Goal: Task Accomplishment & Management: Use online tool/utility

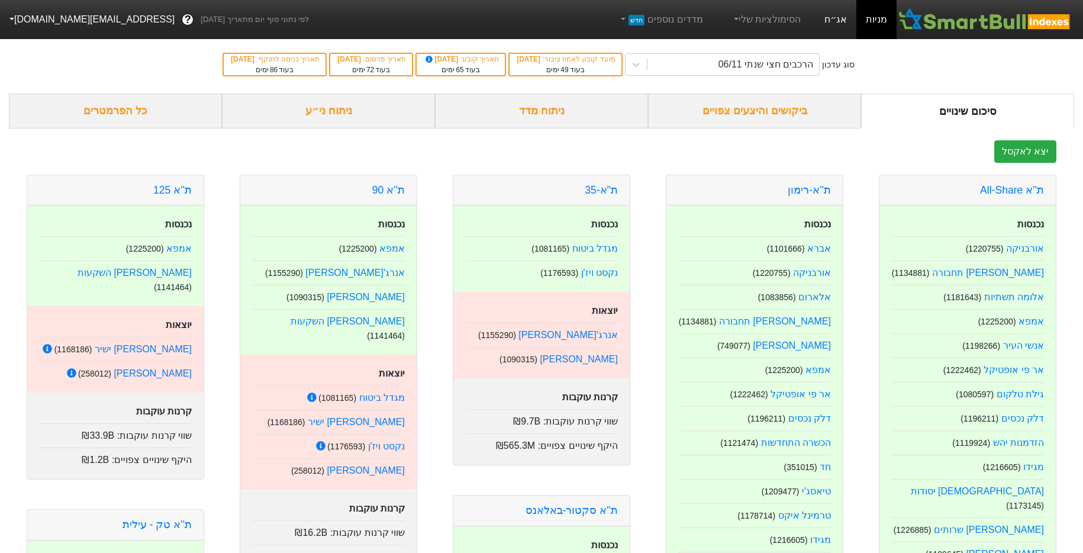
click at [829, 28] on link "אג״ח" at bounding box center [835, 19] width 41 height 39
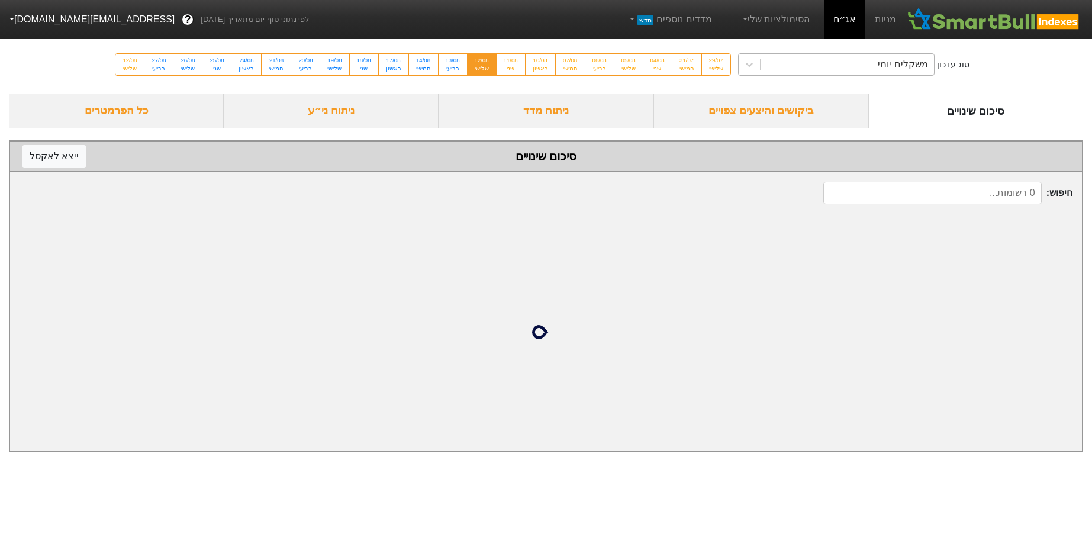
click at [794, 56] on div "משקלים יומי" at bounding box center [846, 64] width 173 height 21
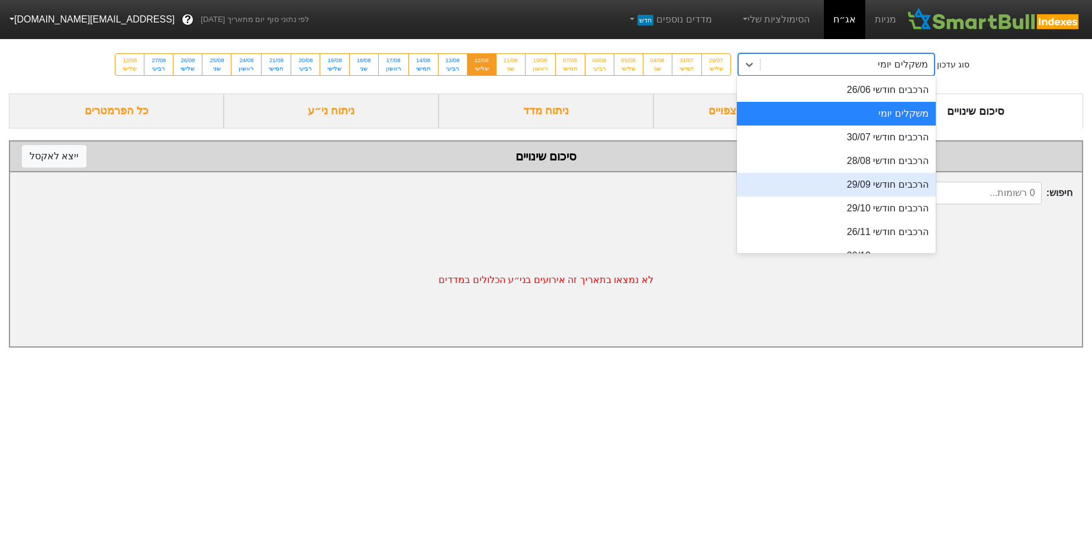
click at [865, 181] on div "הרכבים חודשי 29/09" at bounding box center [836, 185] width 199 height 24
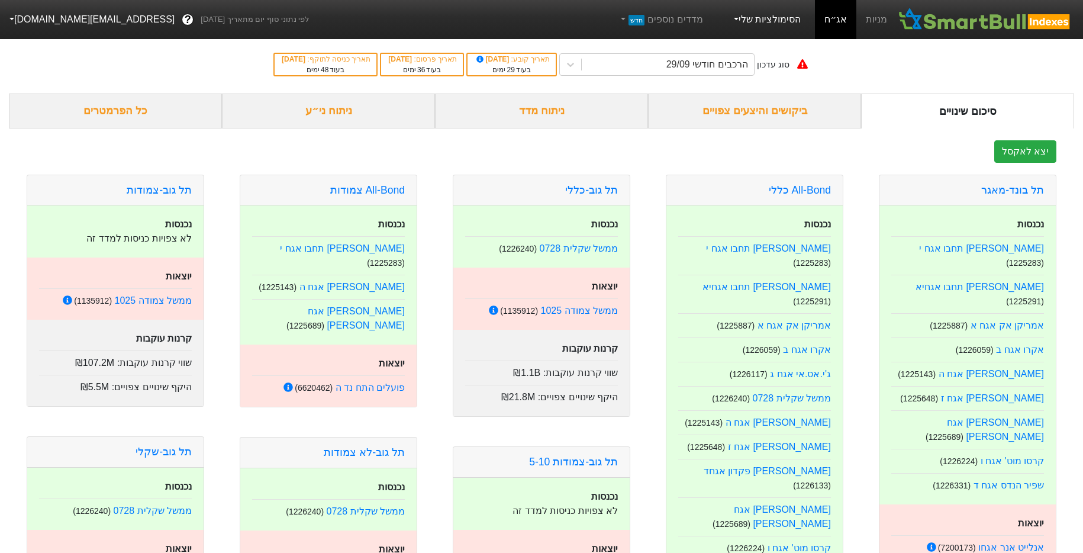
click at [756, 17] on link "הסימולציות שלי" at bounding box center [766, 20] width 79 height 24
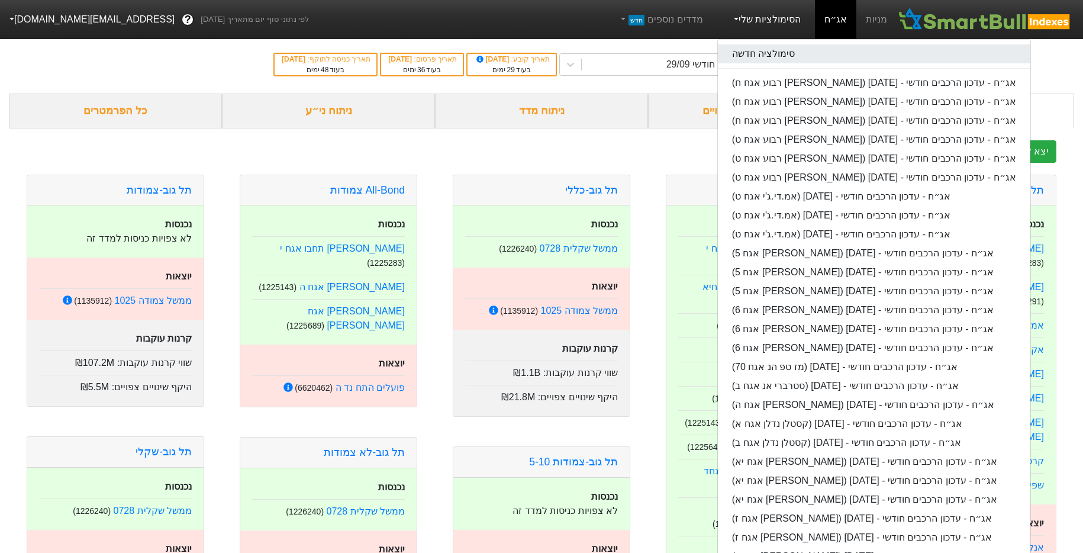
click at [768, 50] on link "סימולציה חדשה" at bounding box center [874, 53] width 312 height 19
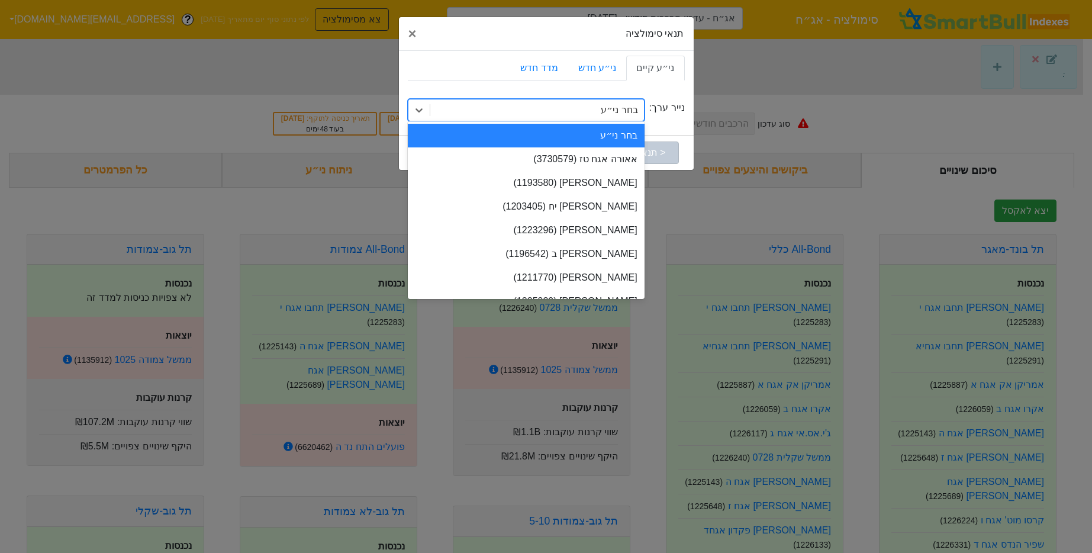
click at [604, 108] on div "בחר ני״ע" at bounding box center [537, 109] width 214 height 21
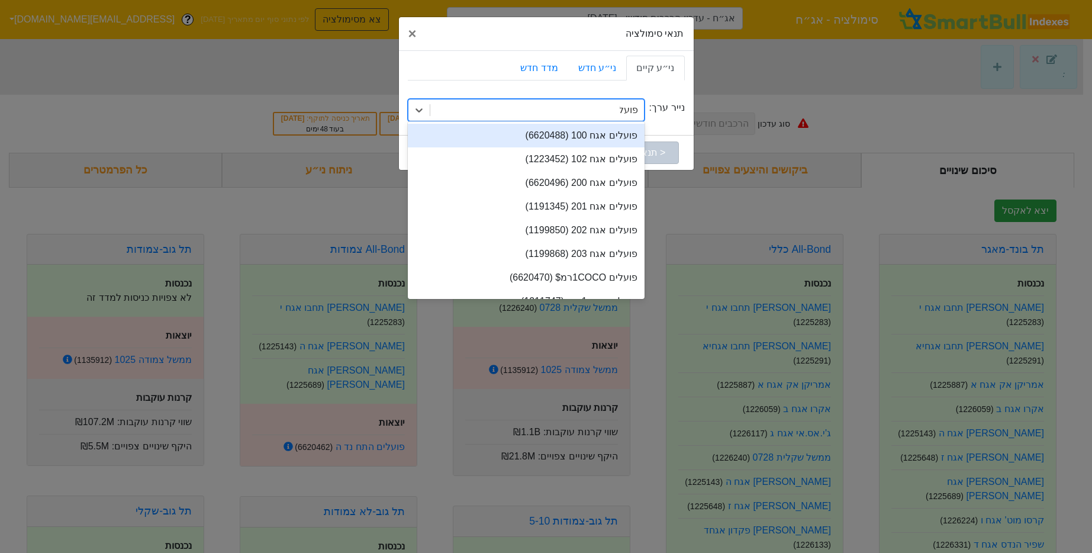
type input "פועלים"
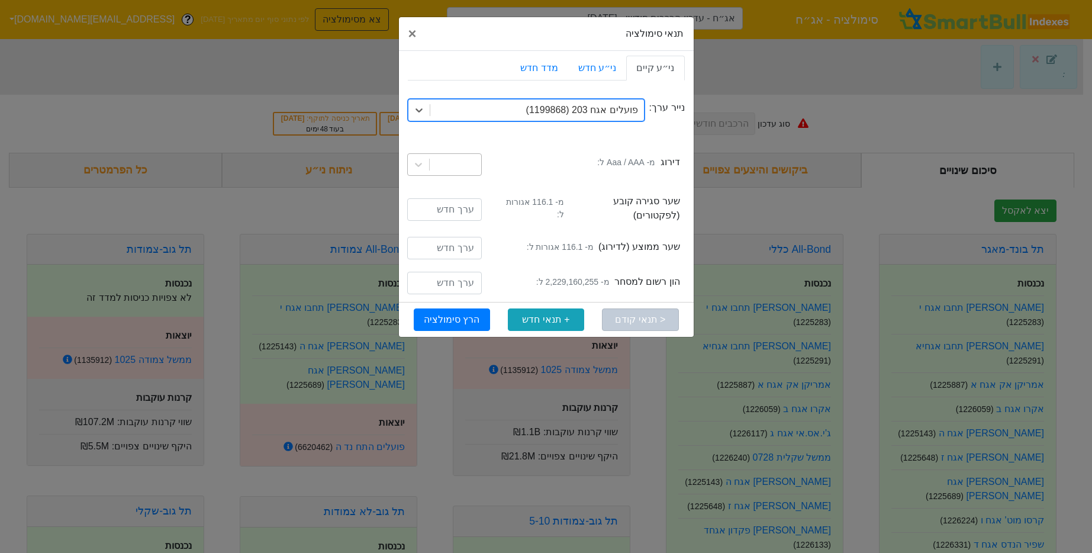
click at [458, 162] on div at bounding box center [455, 164] width 51 height 21
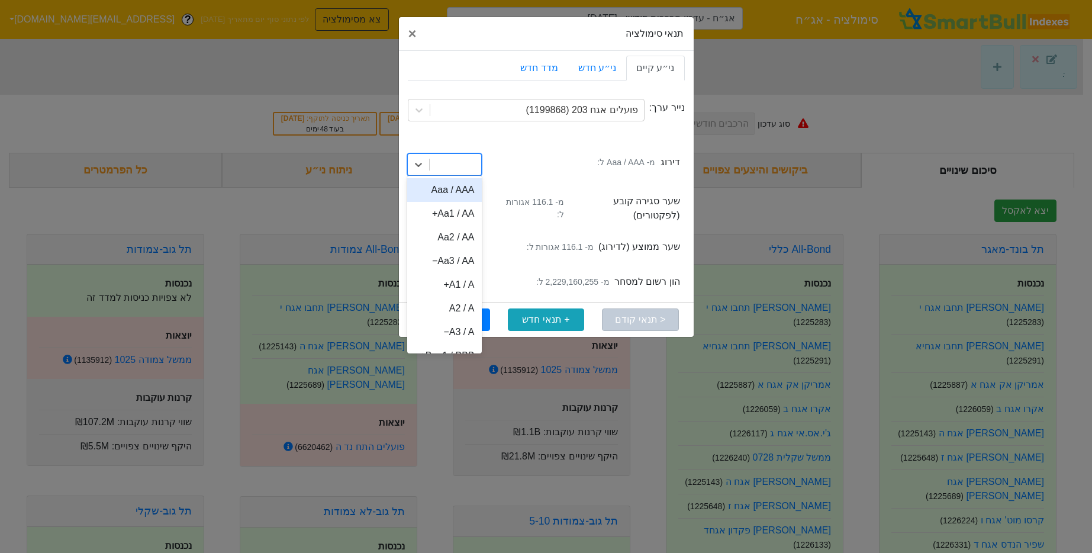
click at [453, 183] on div "Aaa / AAA" at bounding box center [444, 190] width 75 height 24
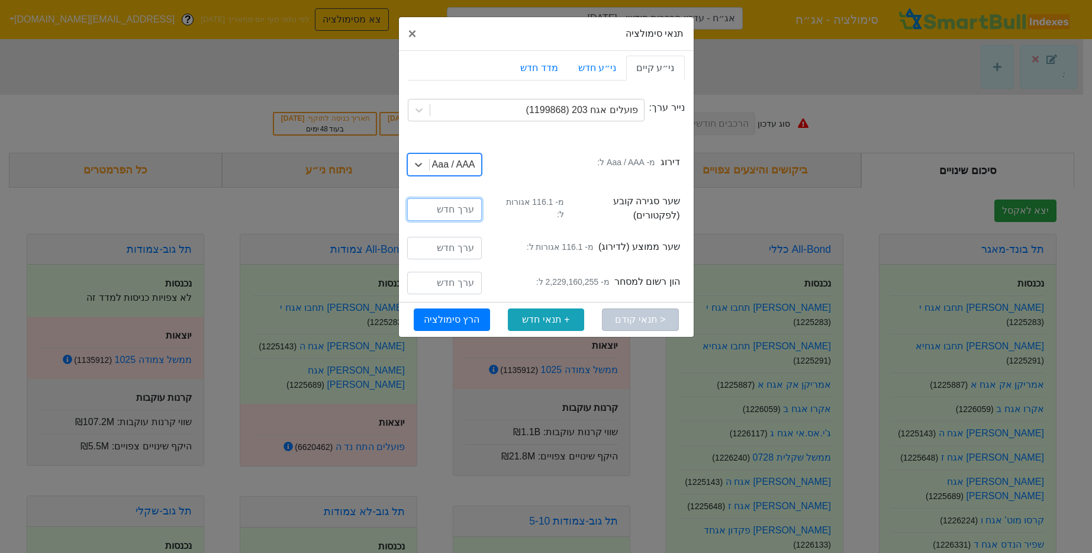
click at [452, 203] on input "number" at bounding box center [444, 209] width 75 height 22
type input "116.1"
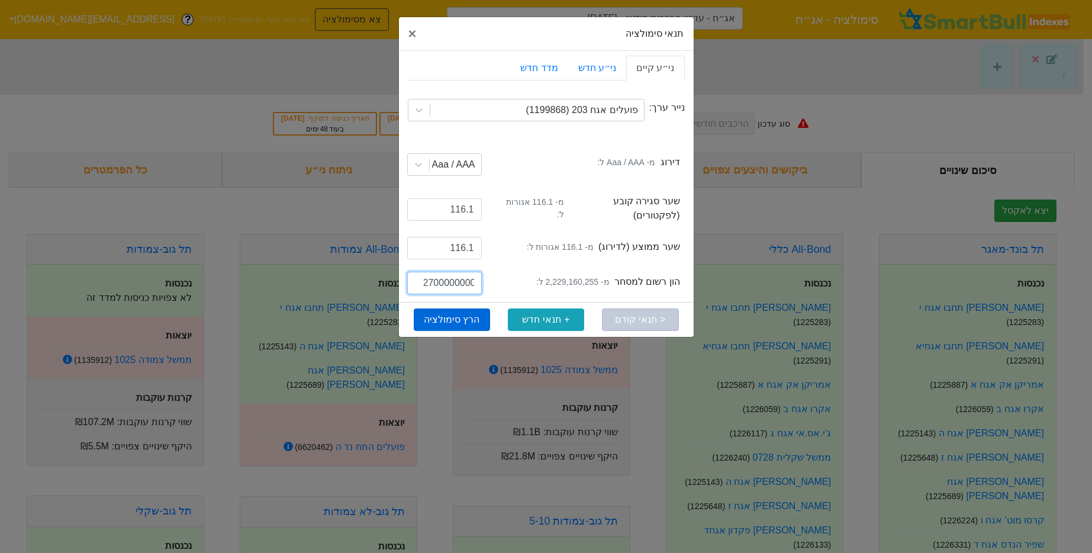
type input "2700000000"
click at [478, 311] on button "הרץ סימולציה" at bounding box center [452, 319] width 76 height 22
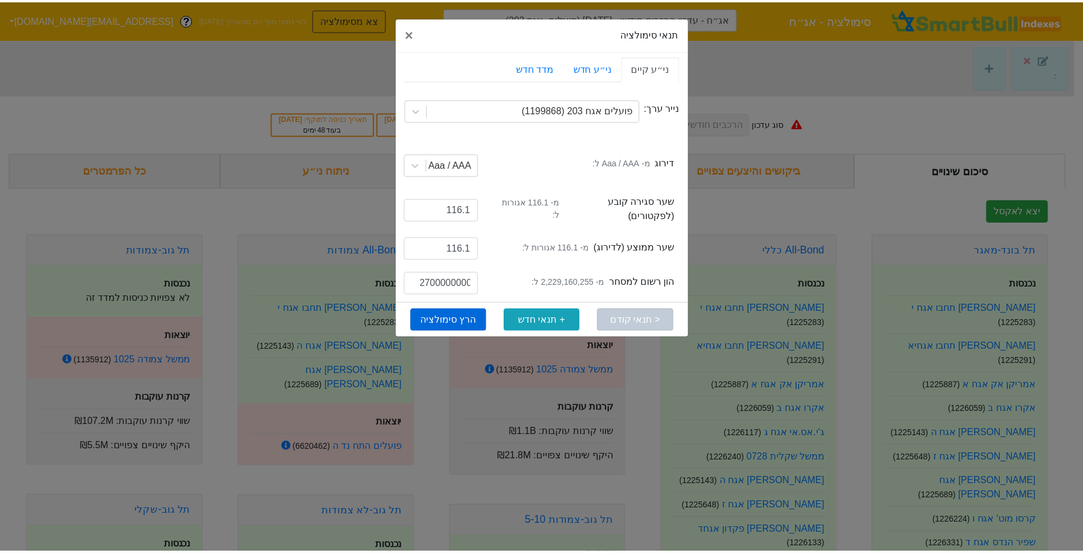
scroll to position [0, 0]
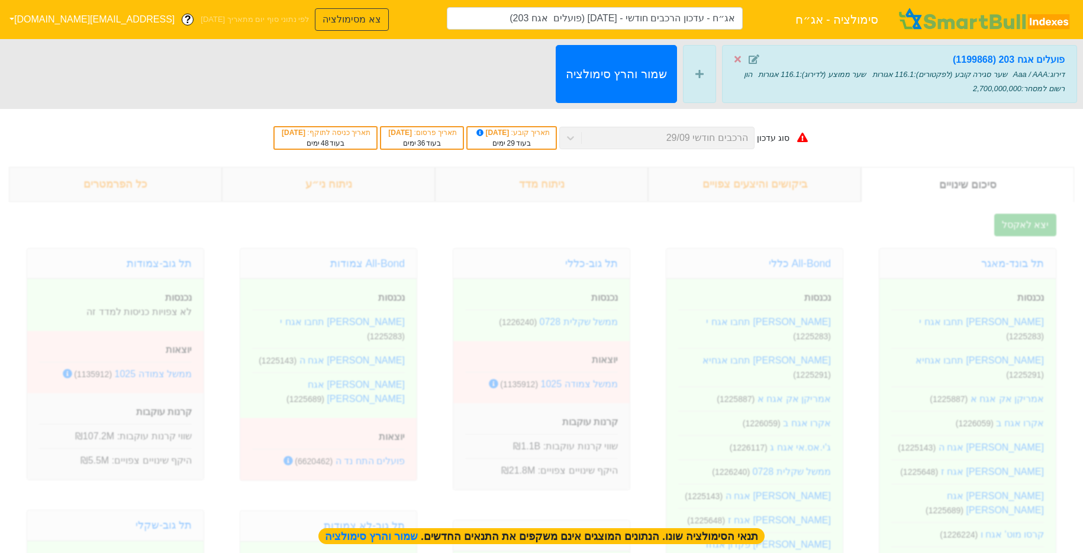
type input "אג״ח - עדכון הרכבים חודשי - [DATE] (פועלים אגח 203)"
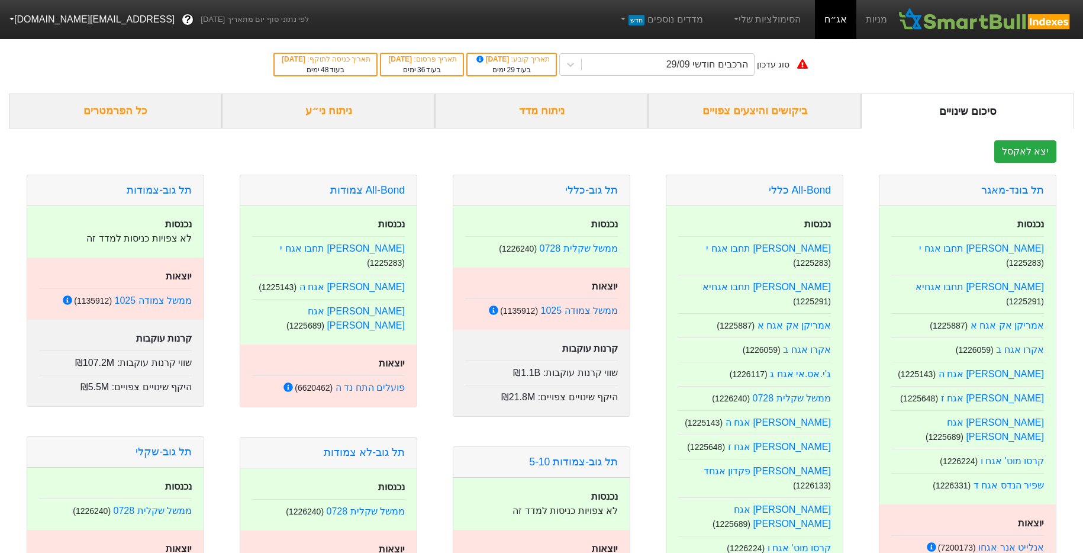
click at [768, 36] on div "הסימולציות שלי" at bounding box center [766, 19] width 98 height 39
click at [775, 31] on div "הסימולציות שלי" at bounding box center [766, 19] width 98 height 39
click at [781, 27] on link "הסימולציות שלי" at bounding box center [766, 20] width 79 height 24
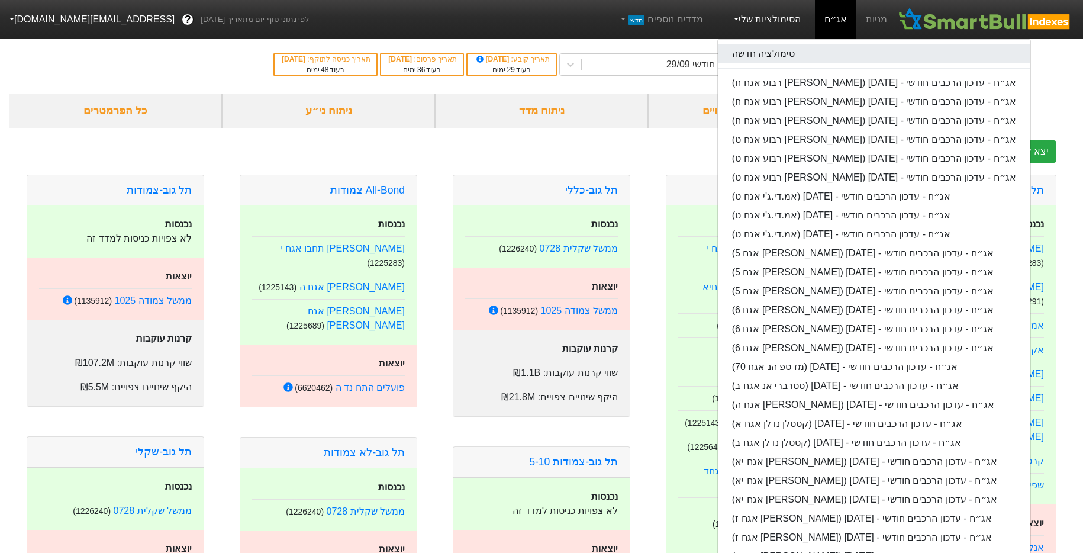
click at [778, 62] on link "סימולציה חדשה" at bounding box center [874, 53] width 312 height 19
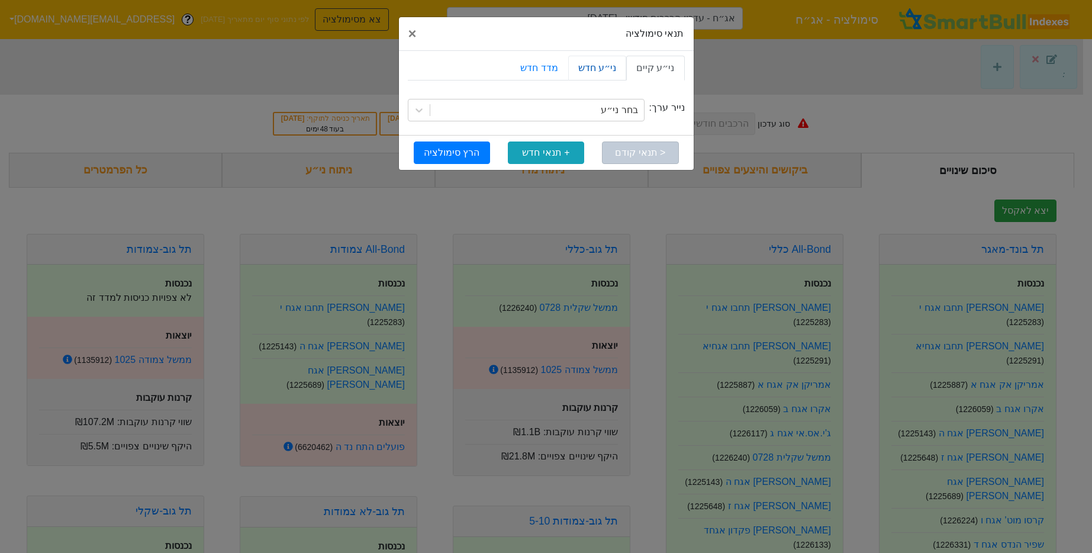
click at [609, 70] on link "ני״ע חדש" at bounding box center [597, 68] width 58 height 25
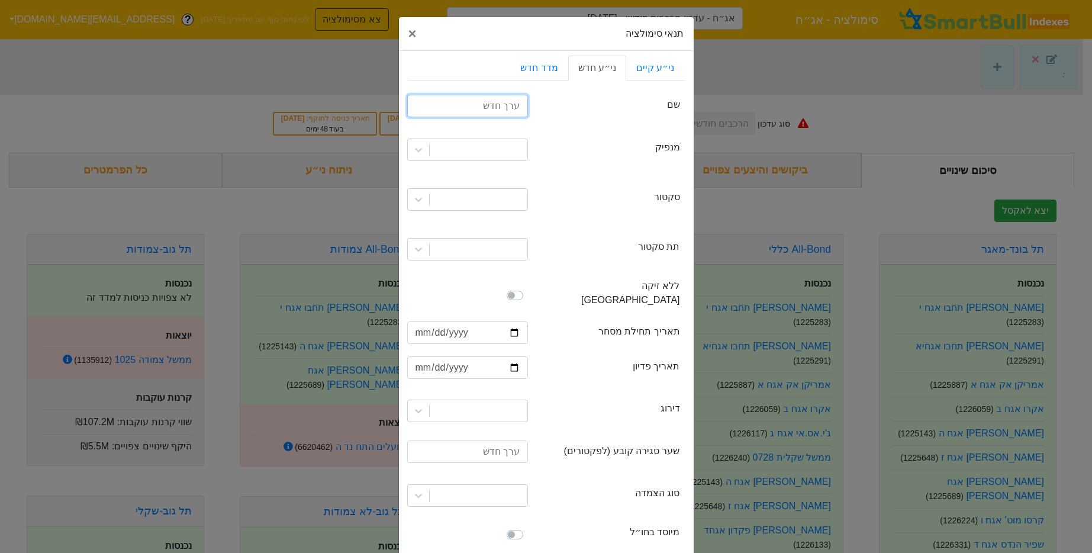
click at [513, 112] on input "text" at bounding box center [467, 106] width 121 height 22
type input "פועלים אגח 206"
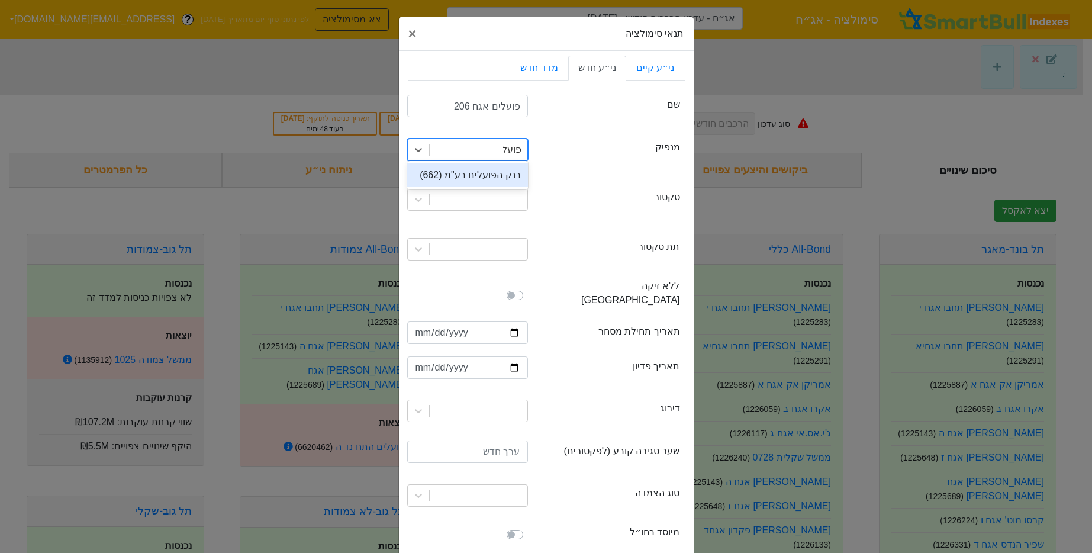
type input "פועלי"
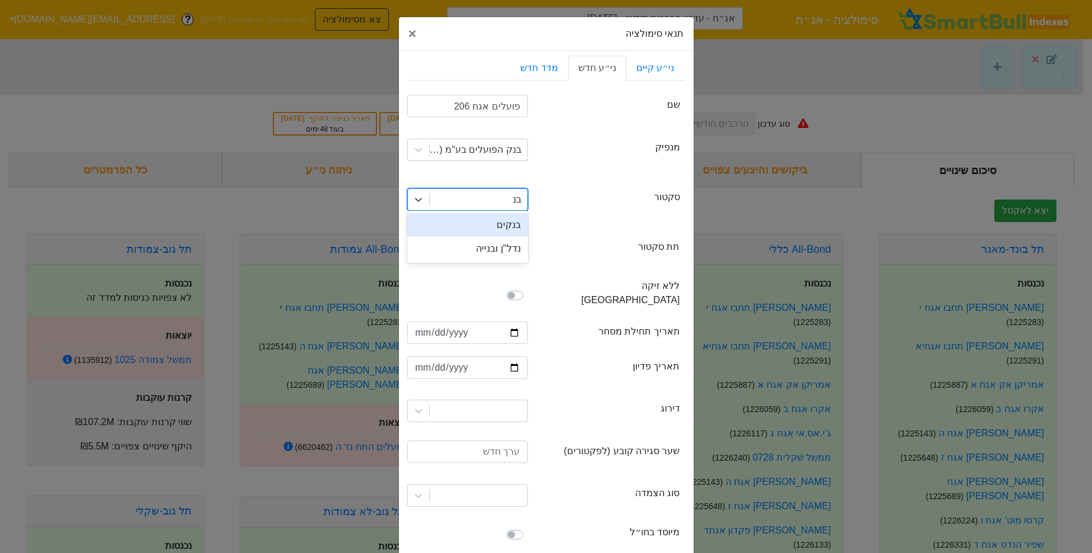
type input "בנק"
type input "ב"
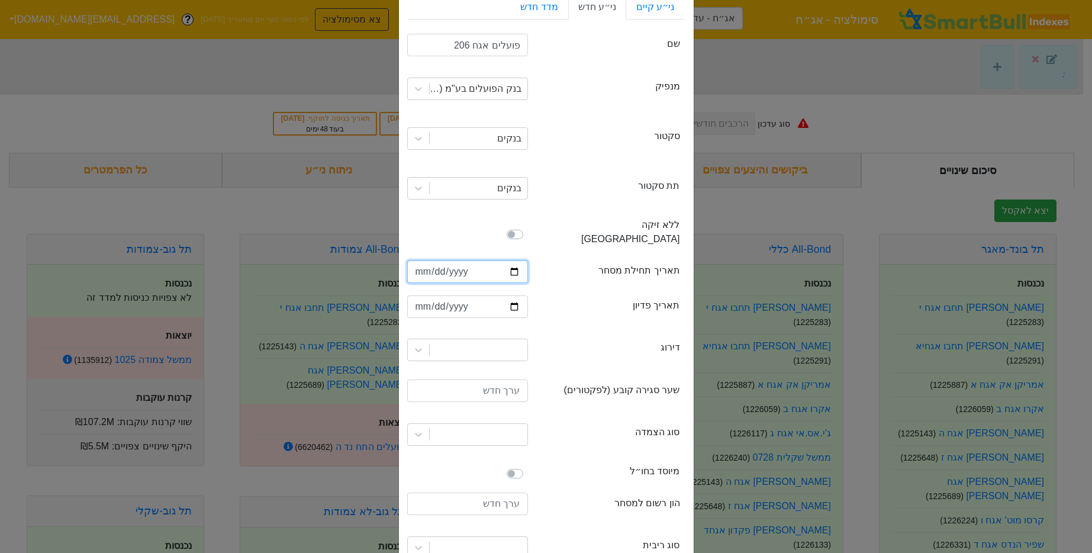
click at [519, 260] on input "date" at bounding box center [467, 271] width 121 height 22
type input "2025-08-14"
click at [551, 325] on div "ratingLevel דירוג" at bounding box center [546, 350] width 277 height 50
click at [522, 295] on input "date" at bounding box center [467, 306] width 121 height 22
type input "2034-08-18"
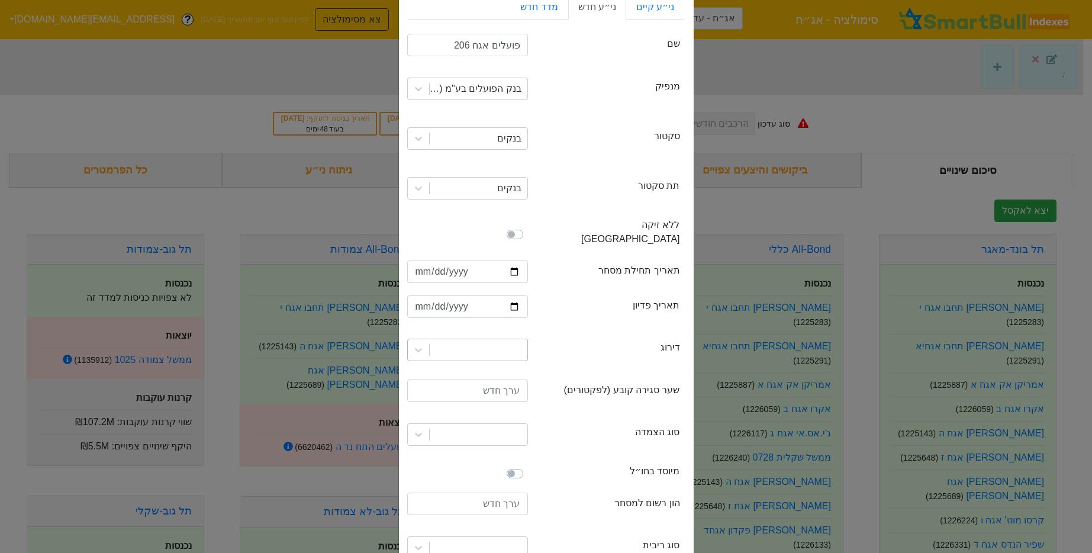
click at [504, 339] on div at bounding box center [479, 349] width 98 height 21
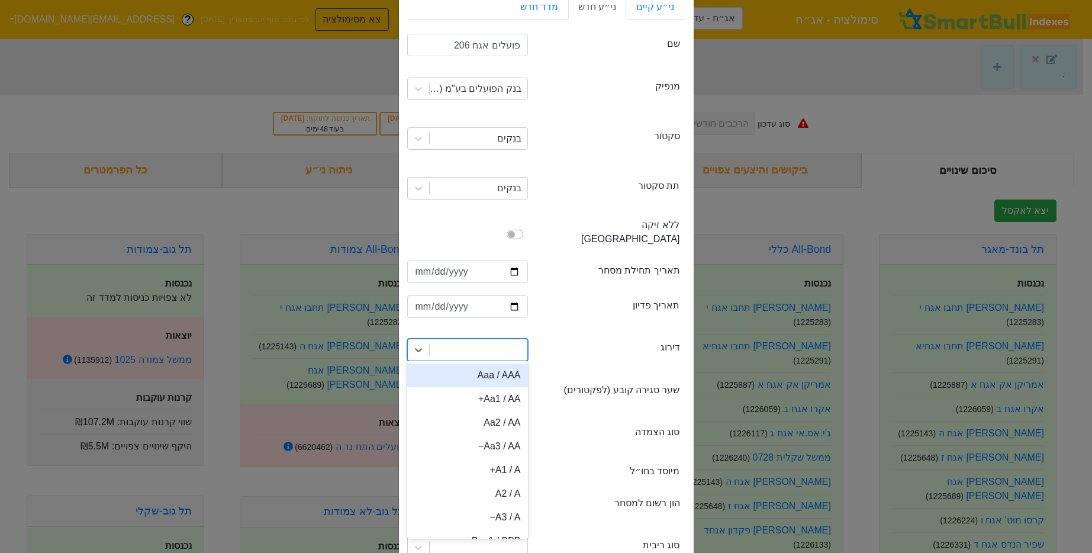
click at [497, 370] on div "Aaa / AAA" at bounding box center [467, 375] width 121 height 24
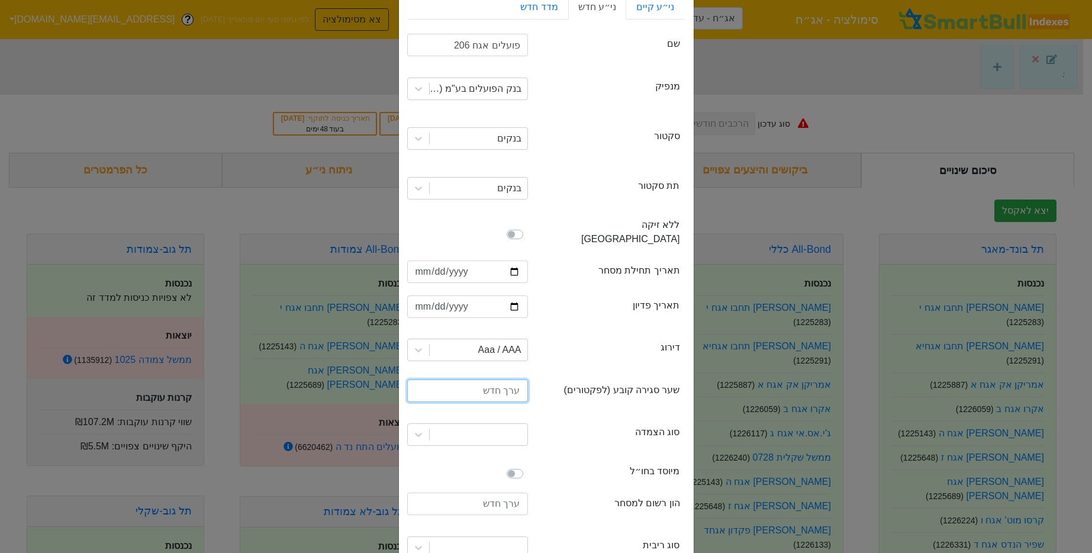
click at [505, 385] on input "number" at bounding box center [467, 390] width 121 height 22
click at [507, 429] on div at bounding box center [479, 434] width 98 height 21
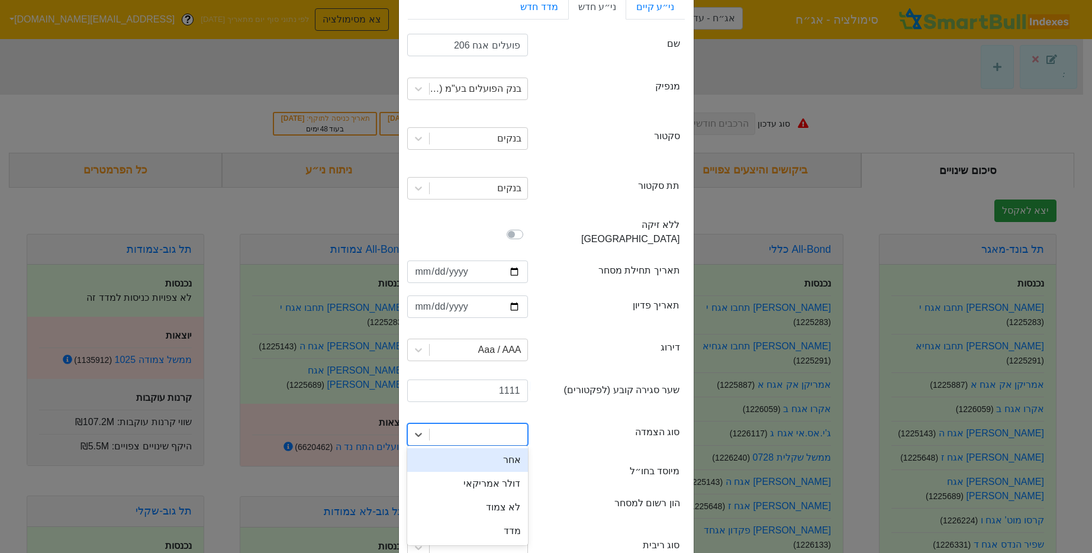
click at [527, 375] on div "closingPrice שער סגירה קובע (לפקטורים) 1111" at bounding box center [546, 392] width 277 height 35
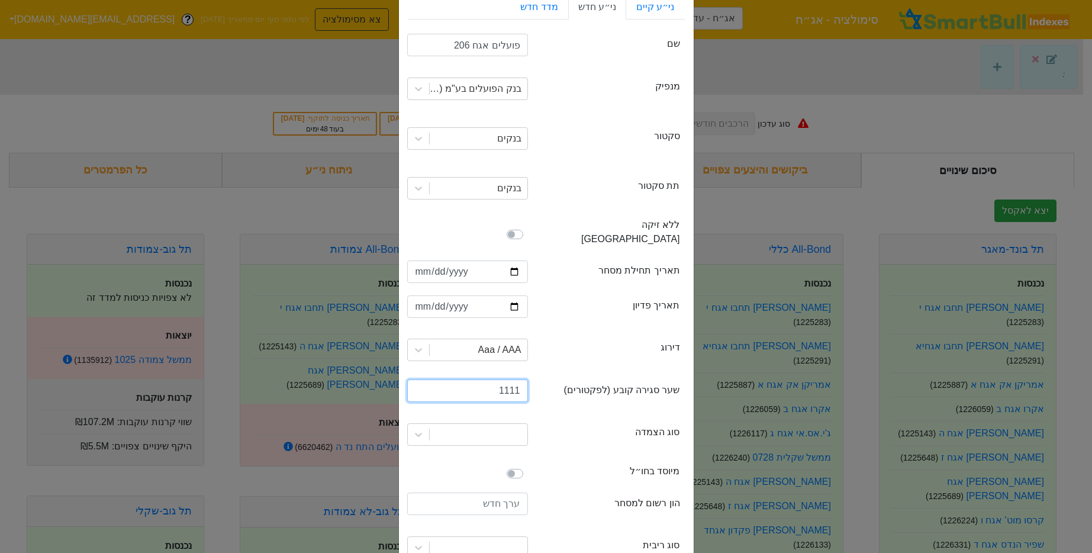
click at [523, 375] on div "closingPrice שער סגירה קובע (לפקטורים) 1111" at bounding box center [546, 392] width 277 height 35
click at [519, 379] on input "1111" at bounding box center [467, 390] width 121 height 22
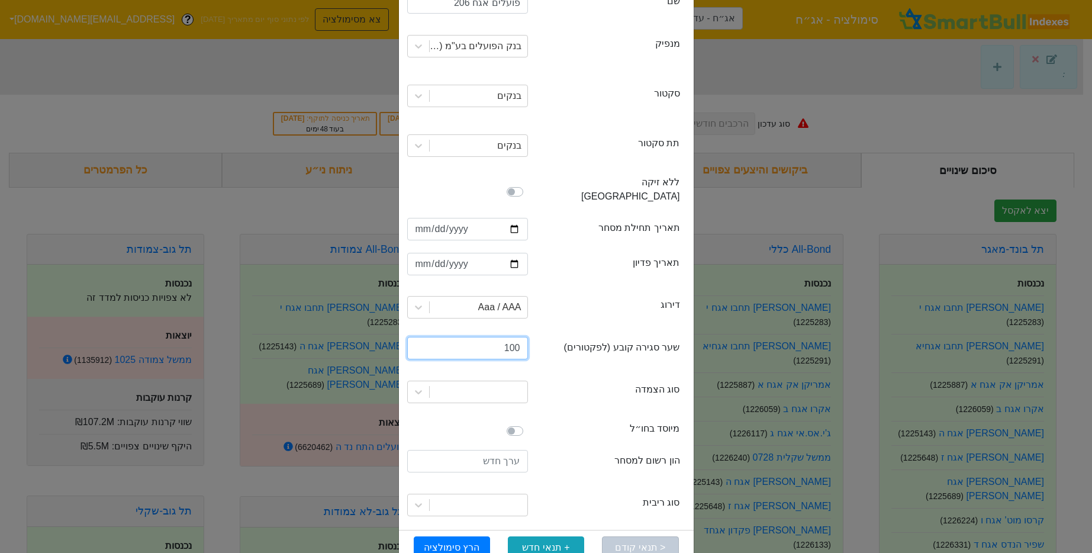
type input "100"
click at [521, 372] on div at bounding box center [467, 392] width 138 height 40
click at [513, 381] on div at bounding box center [479, 391] width 98 height 21
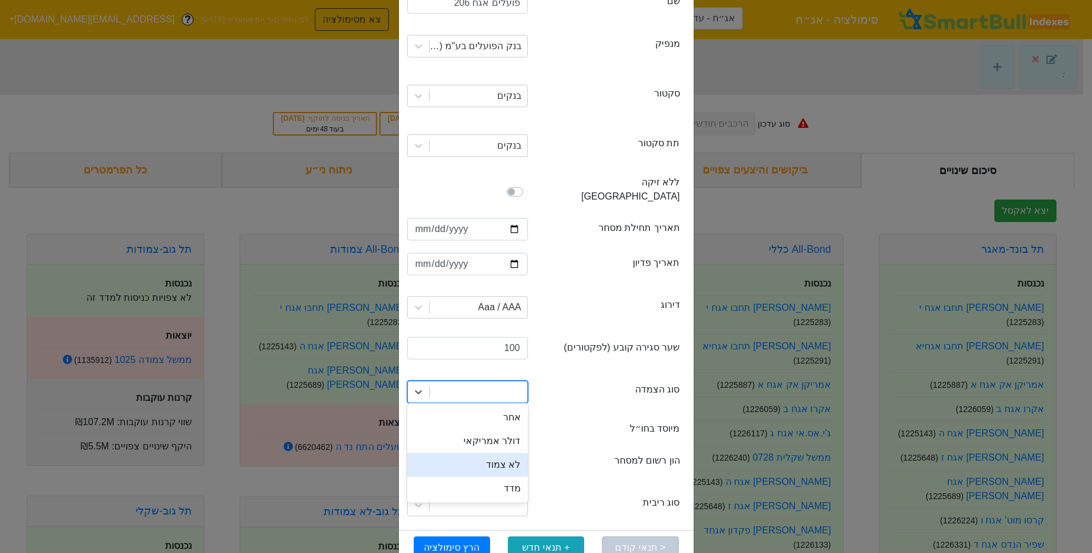
click at [515, 455] on div "לא צמוד" at bounding box center [467, 465] width 121 height 24
drag, startPoint x: 571, startPoint y: 418, endPoint x: 523, endPoint y: 412, distance: 48.3
click at [570, 421] on div "incorporatedAbroad מיוסד בחו״ל" at bounding box center [610, 430] width 138 height 19
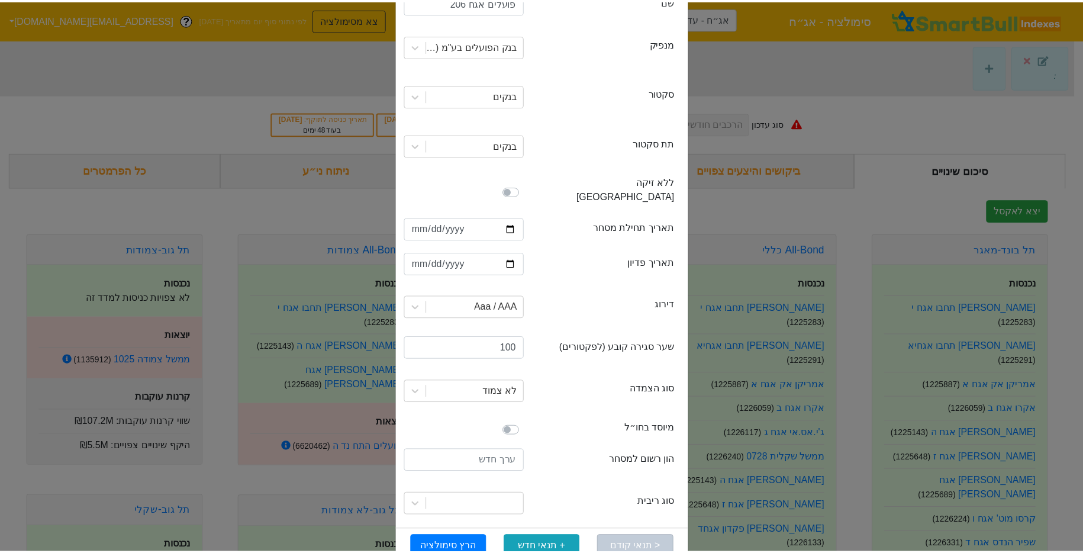
scroll to position [118, 0]
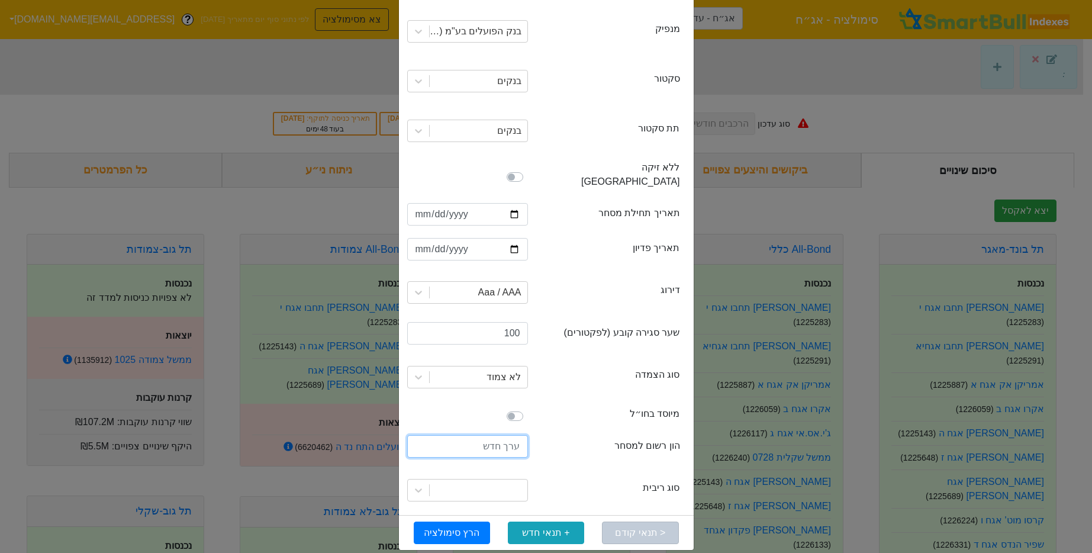
click at [507, 435] on input "number" at bounding box center [467, 446] width 121 height 22
type input "2000000000"
click at [507, 480] on div at bounding box center [479, 489] width 98 height 21
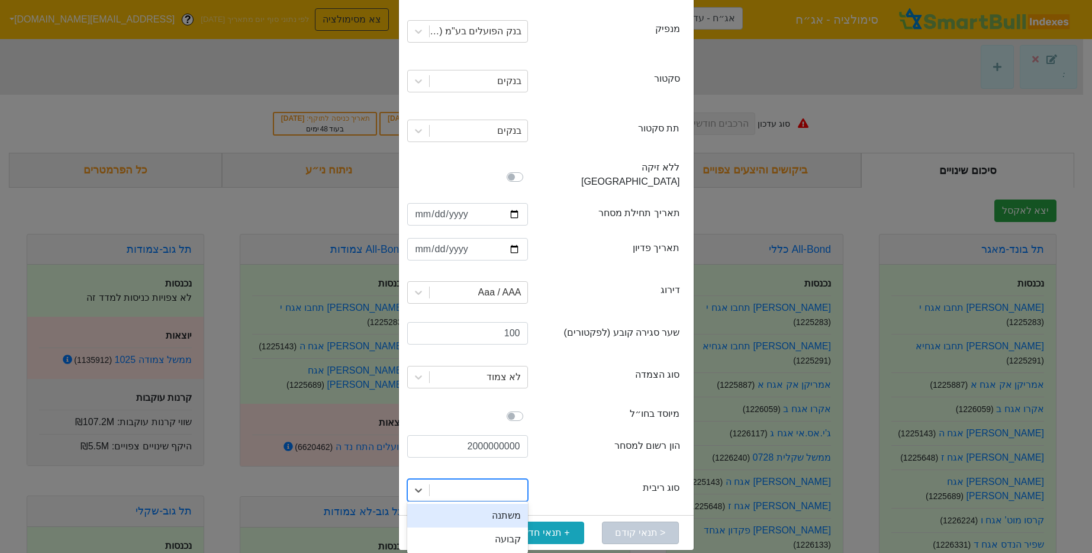
click at [511, 505] on div "משתנה" at bounding box center [467, 516] width 121 height 24
click at [514, 483] on div "משתנה" at bounding box center [506, 490] width 29 height 14
click at [509, 527] on div "קבועה" at bounding box center [467, 539] width 121 height 24
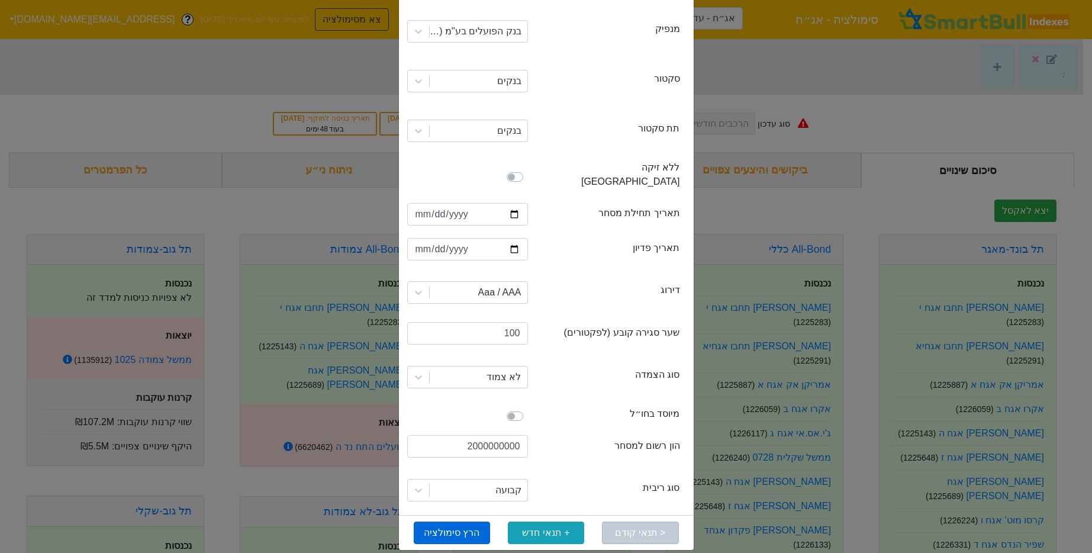
click at [480, 521] on button "הרץ סימולציה" at bounding box center [452, 532] width 76 height 22
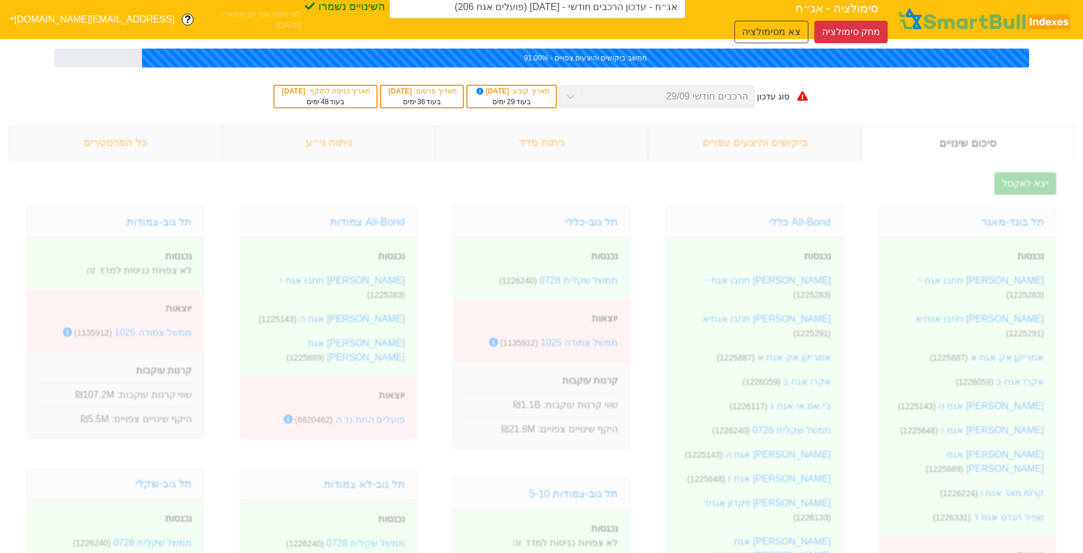
type input "אג״ח - עדכון הרכבים חודשי - 29/09/25 (פועלים אגח 206)"
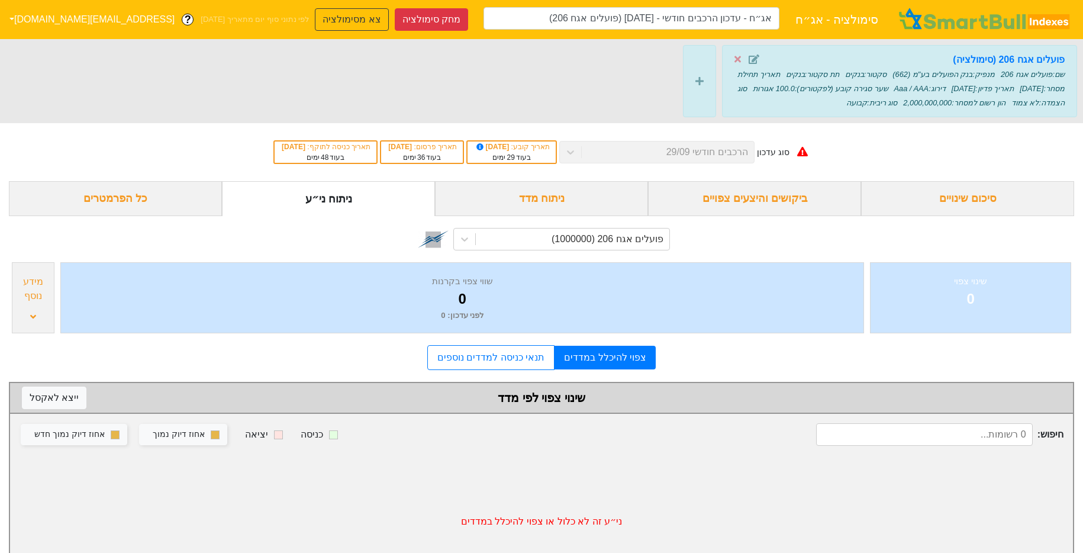
click at [497, 91] on div "פועלים אגח 206 (סימולציה) שם : פועלים אגח 206 מנפיק : בנק הפועלים בע"מ (662) סק…" at bounding box center [541, 81] width 1083 height 84
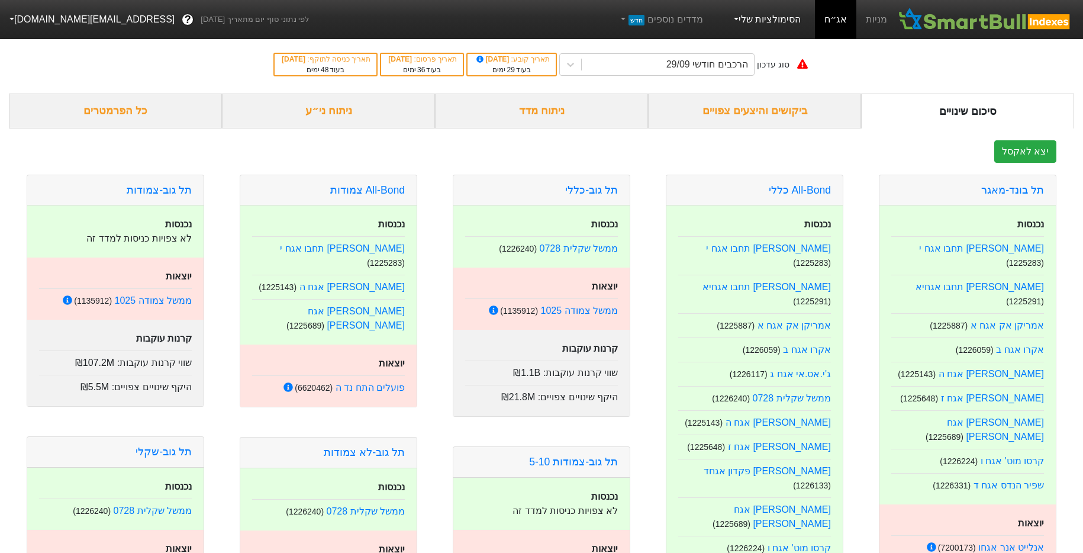
click at [779, 18] on link "הסימולציות שלי" at bounding box center [766, 20] width 79 height 24
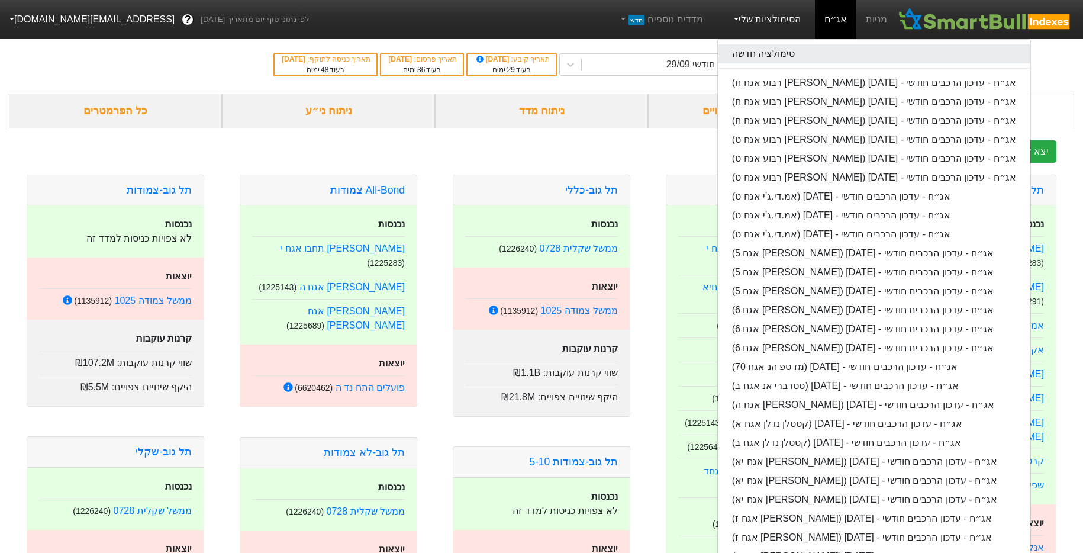
click at [777, 57] on link "סימולציה חדשה" at bounding box center [874, 53] width 312 height 19
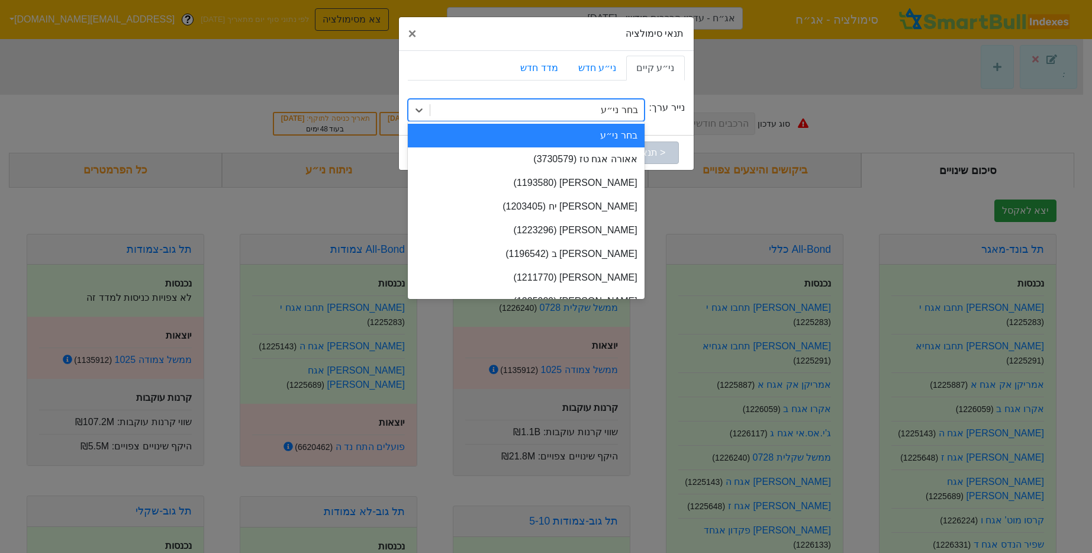
click at [617, 105] on div "בחר ני״ע" at bounding box center [619, 110] width 37 height 14
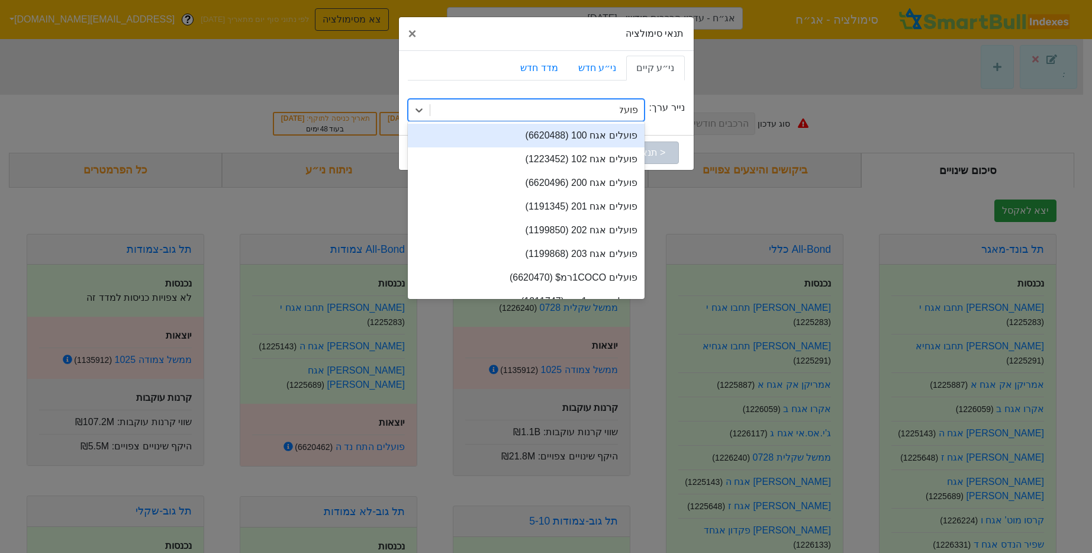
type input "פועלים"
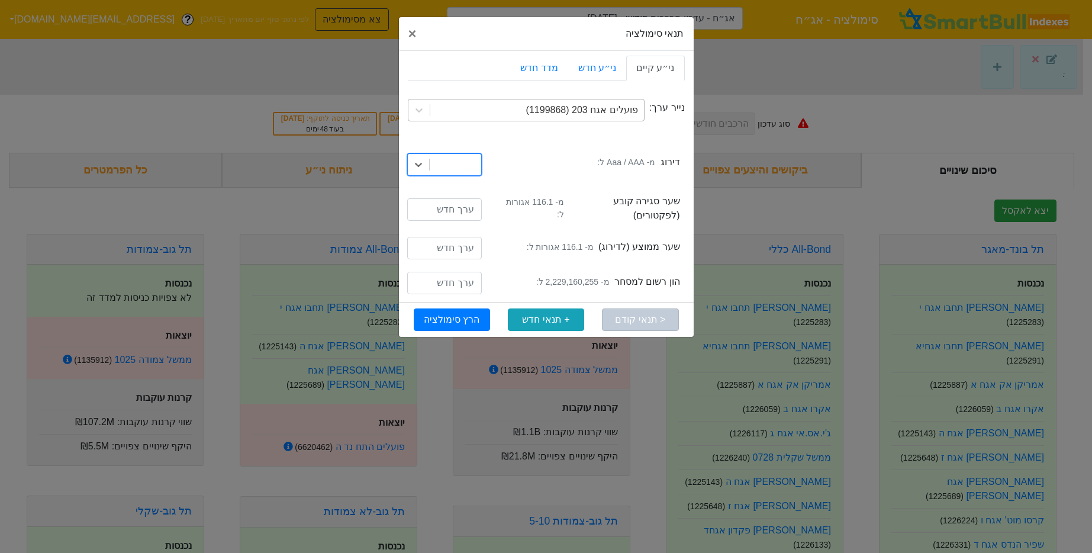
click at [436, 162] on div at bounding box center [455, 164] width 51 height 21
click at [436, 185] on div "Aaa / AAA" at bounding box center [444, 190] width 75 height 24
click at [434, 216] on input "number" at bounding box center [444, 209] width 75 height 22
type input "116.1"
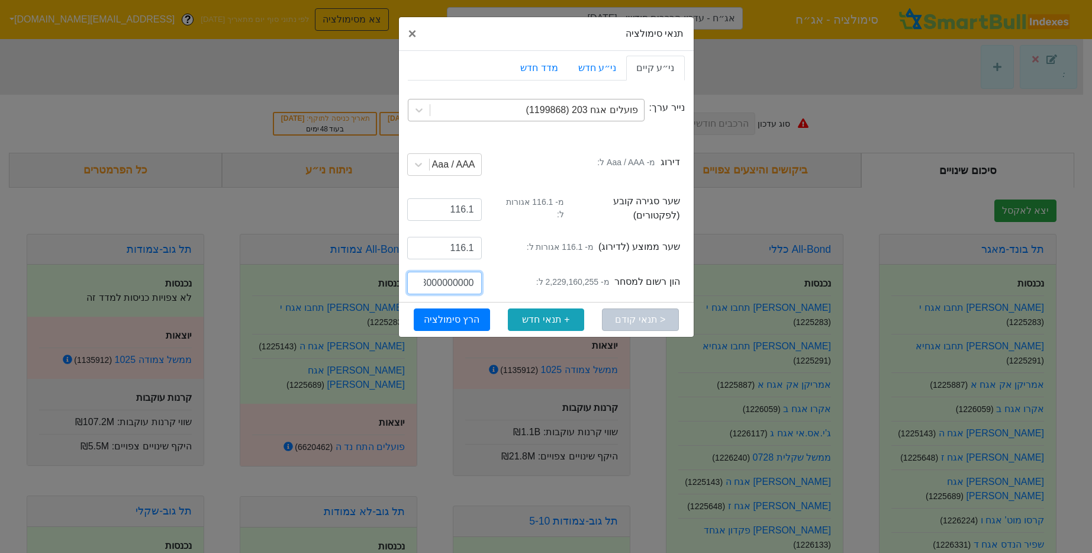
scroll to position [0, -2]
type input "3000000000"
click at [452, 314] on button "הרץ סימולציה" at bounding box center [452, 319] width 76 height 22
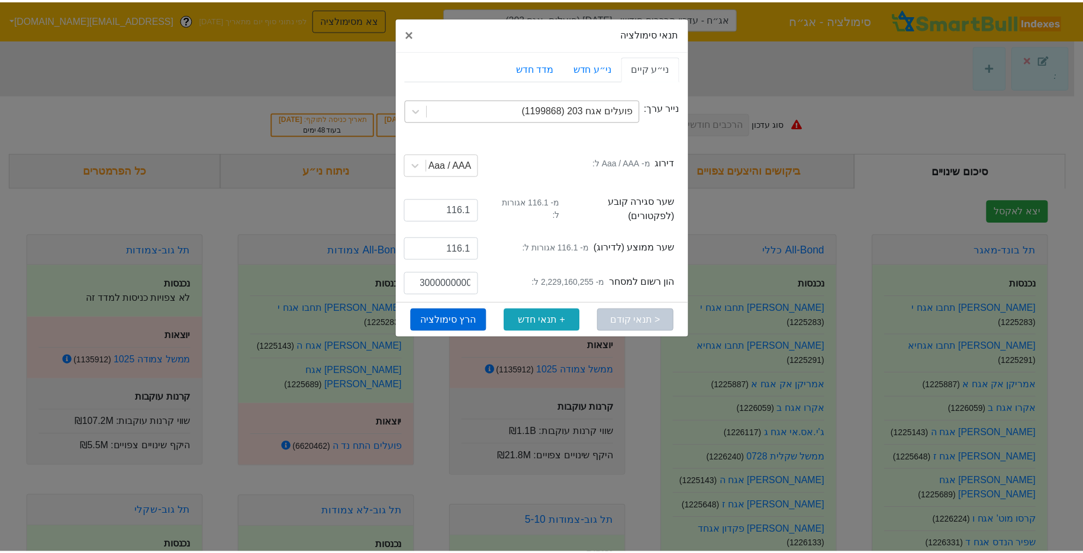
scroll to position [0, 0]
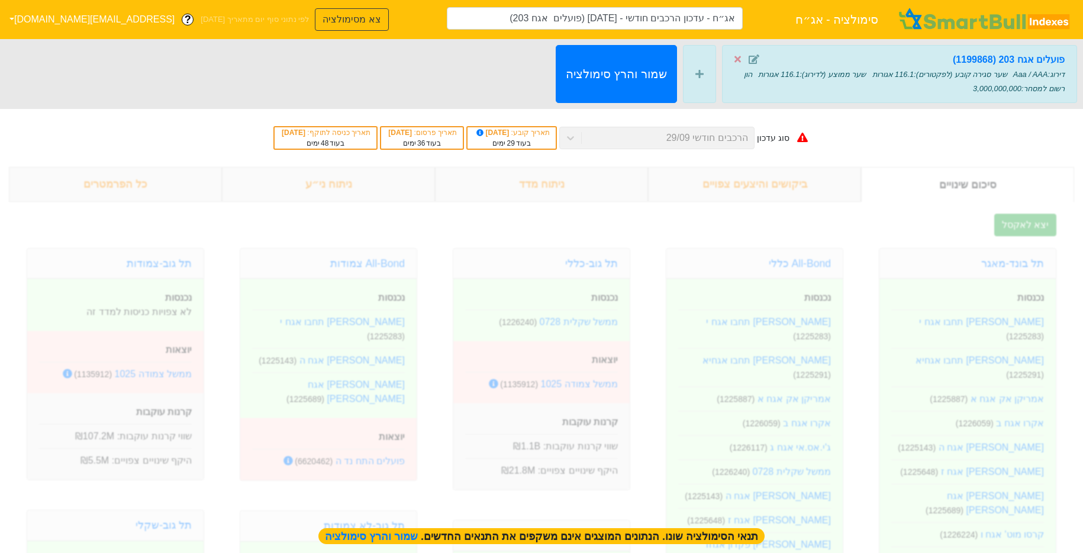
type input "אג״ח - עדכון הרכבים חודשי - [DATE] (פועלים אגח 203)"
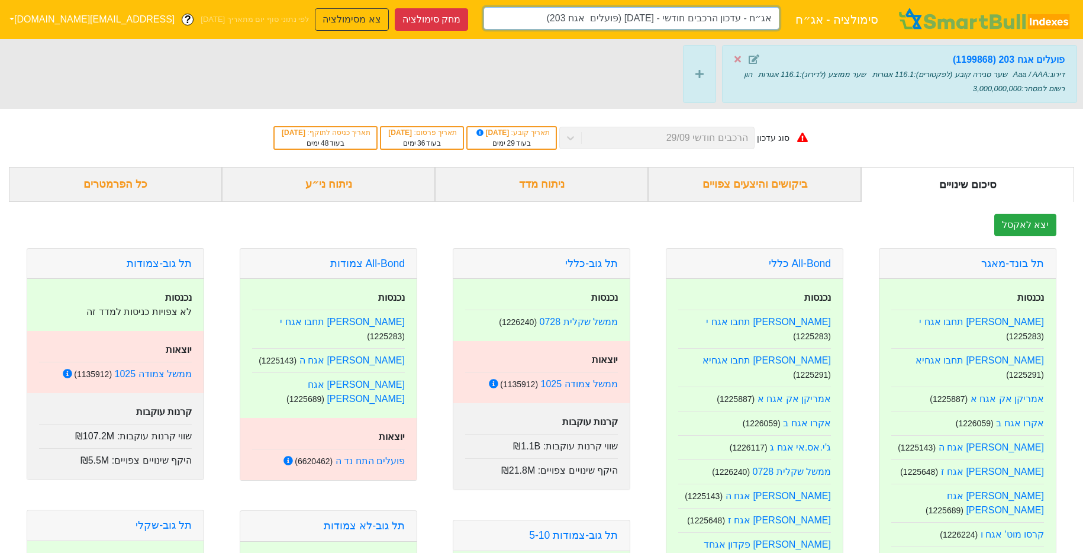
click at [630, 24] on input "אג״ח - עדכון הרכבים חודשי - [DATE] (פועלים אגח 203)" at bounding box center [631, 18] width 296 height 22
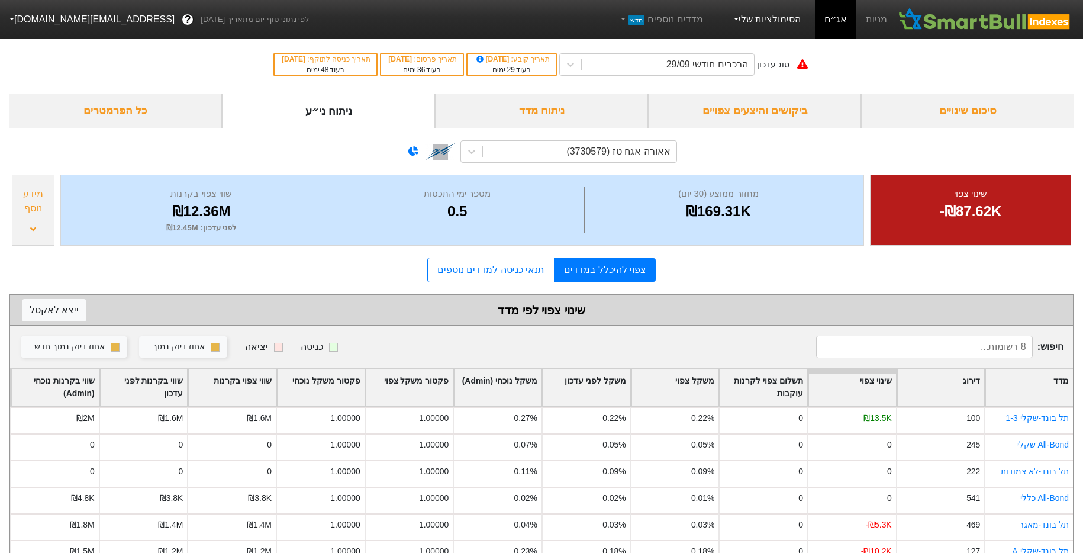
click at [766, 24] on link "הסימולציות שלי" at bounding box center [766, 20] width 79 height 24
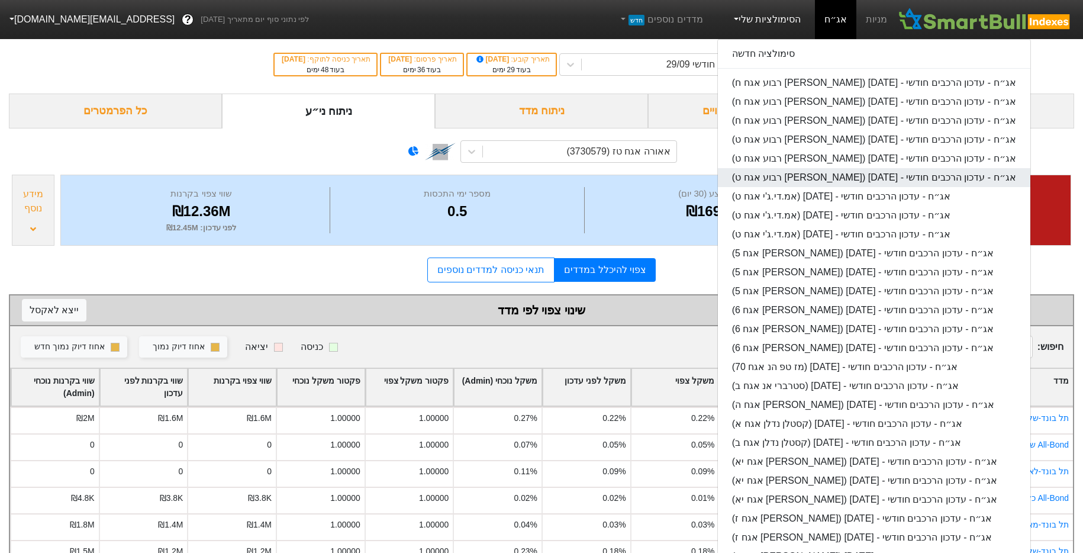
click at [815, 176] on link "אג״ח - עדכון הרכבים חודשי - [DATE] ([PERSON_NAME] רבוע אגח ט)" at bounding box center [874, 177] width 312 height 19
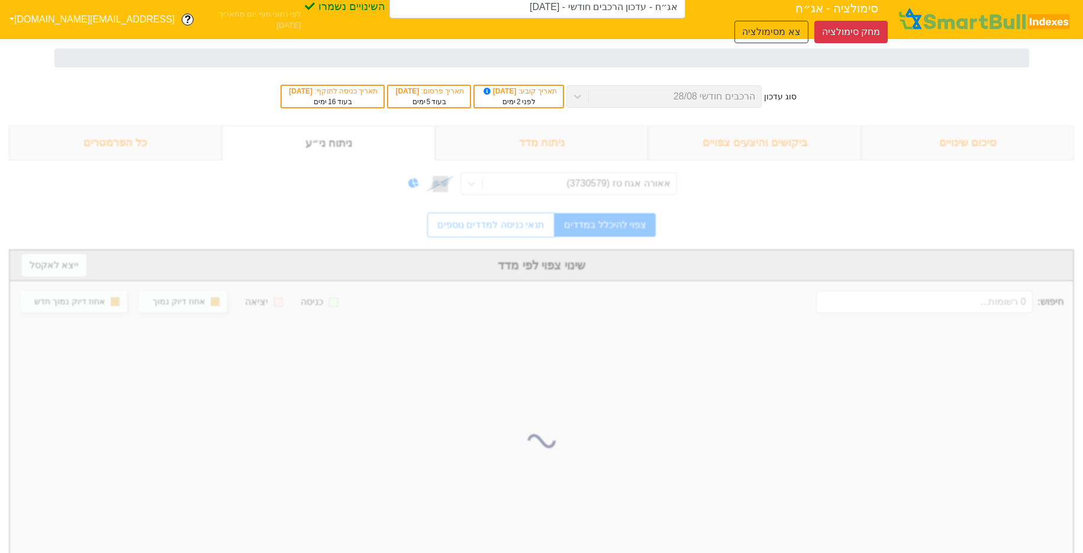
type input "אג״ח - עדכון הרכבים חודשי - [DATE] ([PERSON_NAME] רבוע אגח ט)"
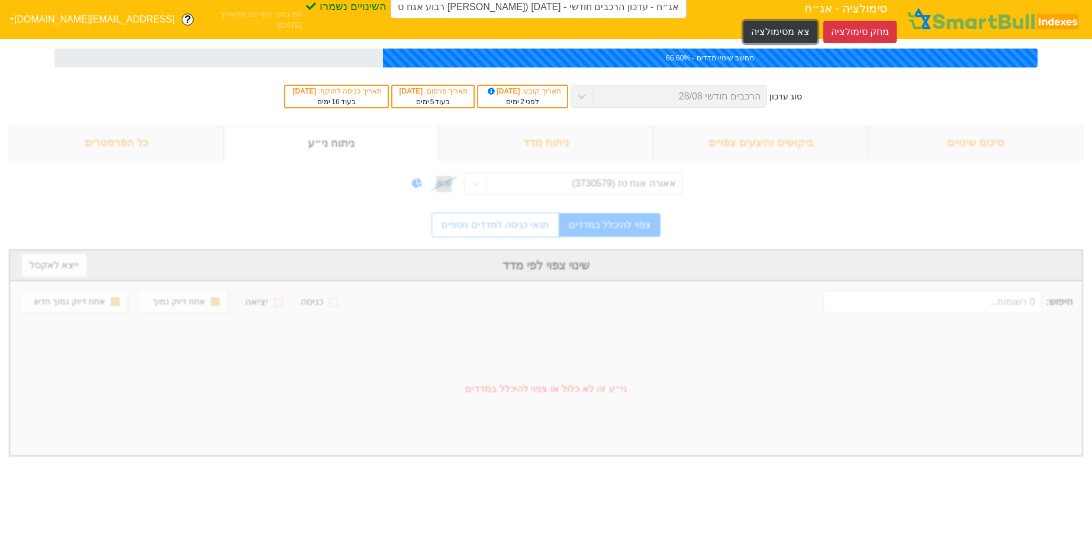
click at [743, 21] on button "צא מסימולציה" at bounding box center [779, 32] width 73 height 22
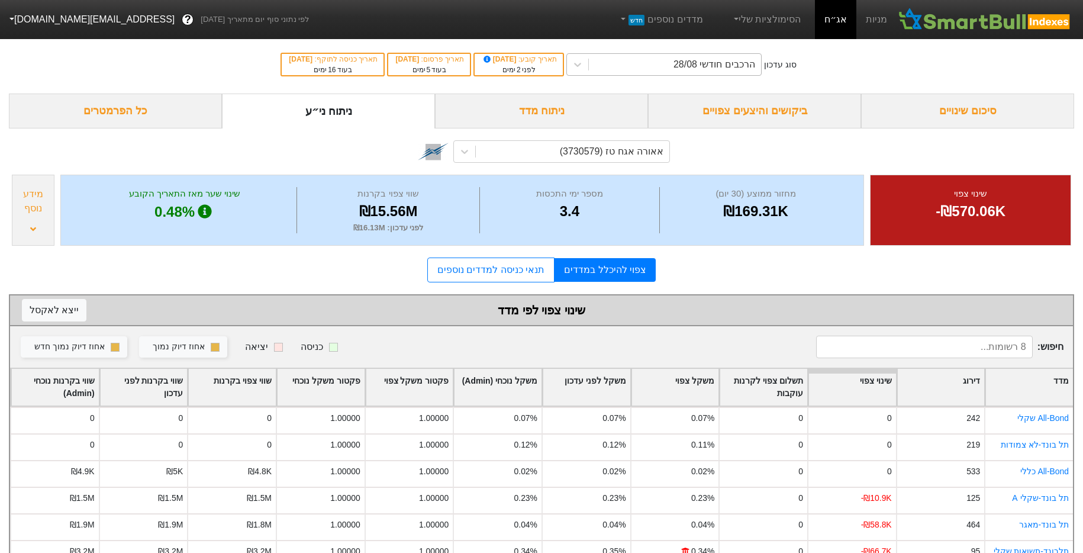
click at [697, 65] on div "הרכבים חודשי 28/08" at bounding box center [714, 64] width 82 height 14
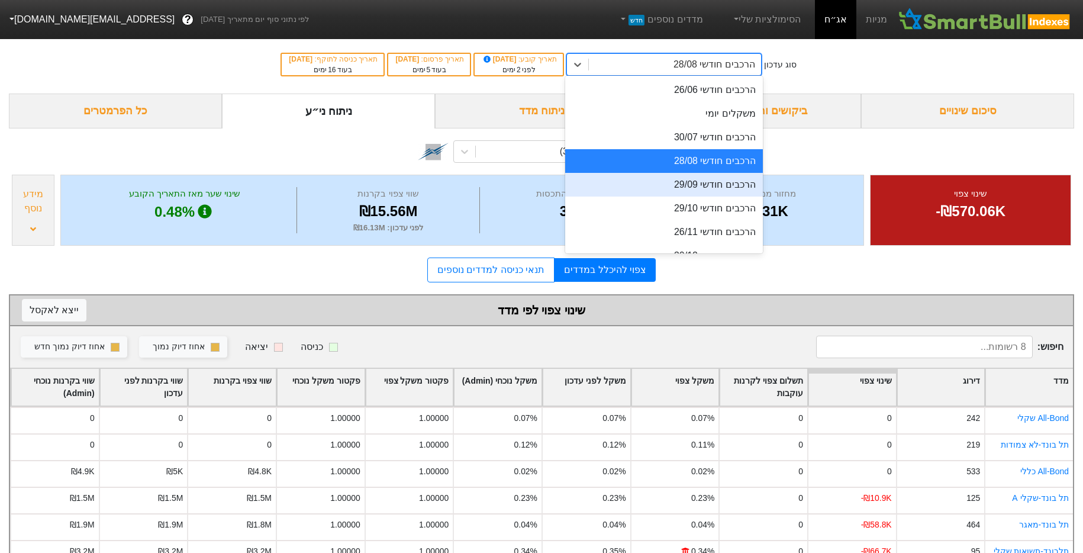
click at [707, 179] on div "הרכבים חודשי 29/09" at bounding box center [663, 185] width 197 height 24
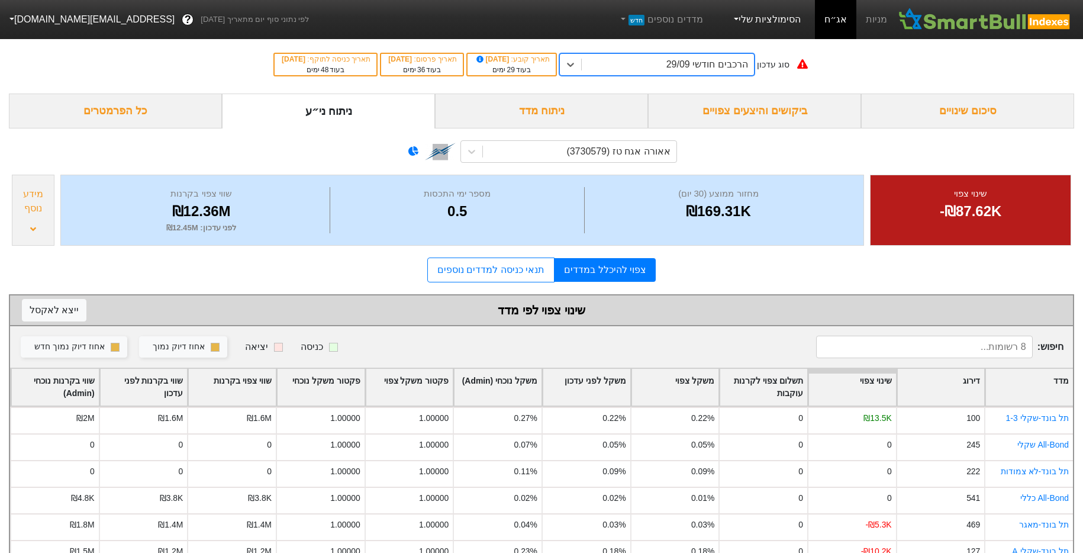
click at [792, 24] on link "הסימולציות שלי" at bounding box center [766, 20] width 79 height 24
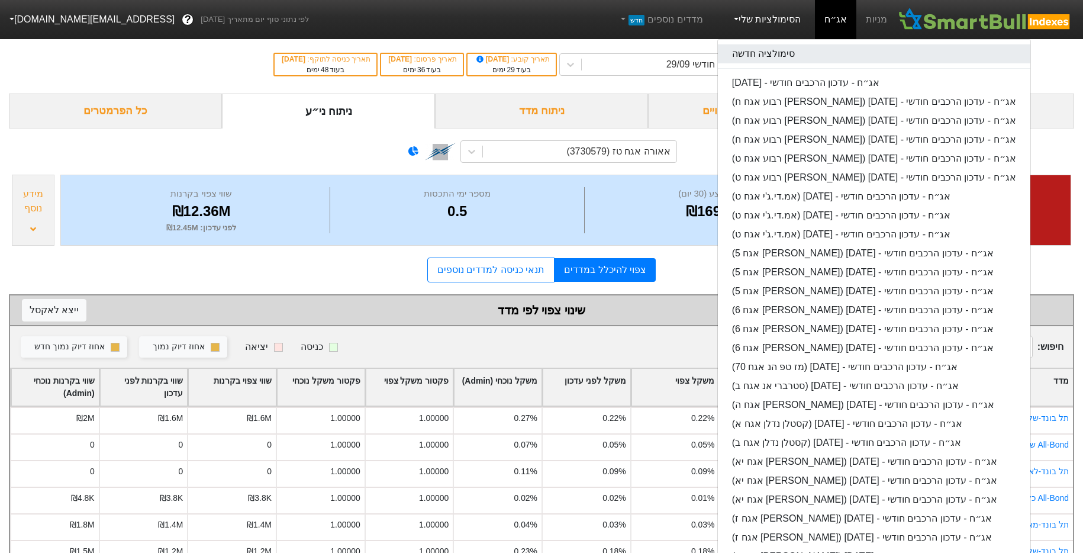
click at [788, 59] on link "סימולציה חדשה" at bounding box center [874, 53] width 312 height 19
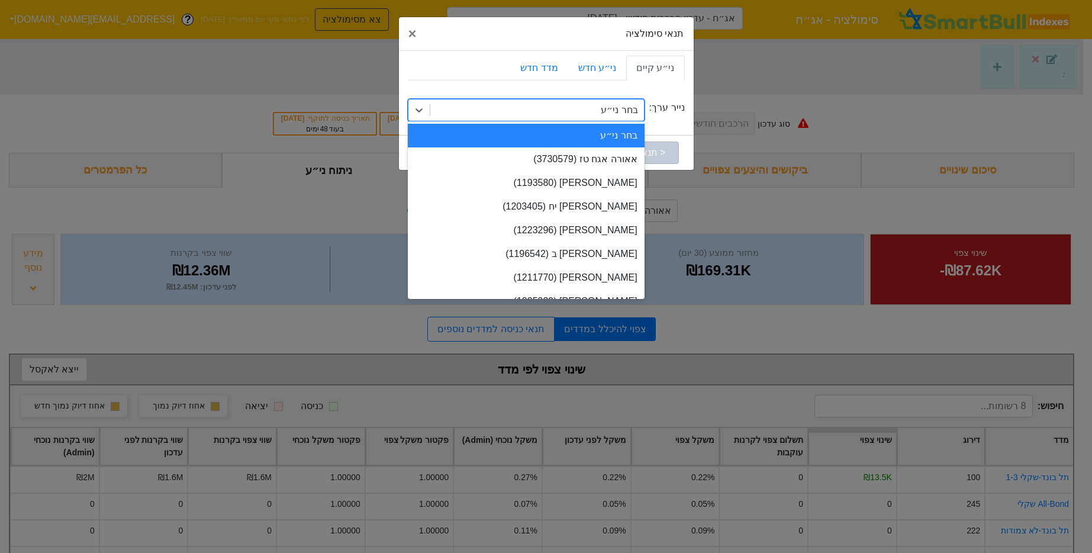
click at [604, 117] on div "בחר ני״ע" at bounding box center [537, 109] width 214 height 21
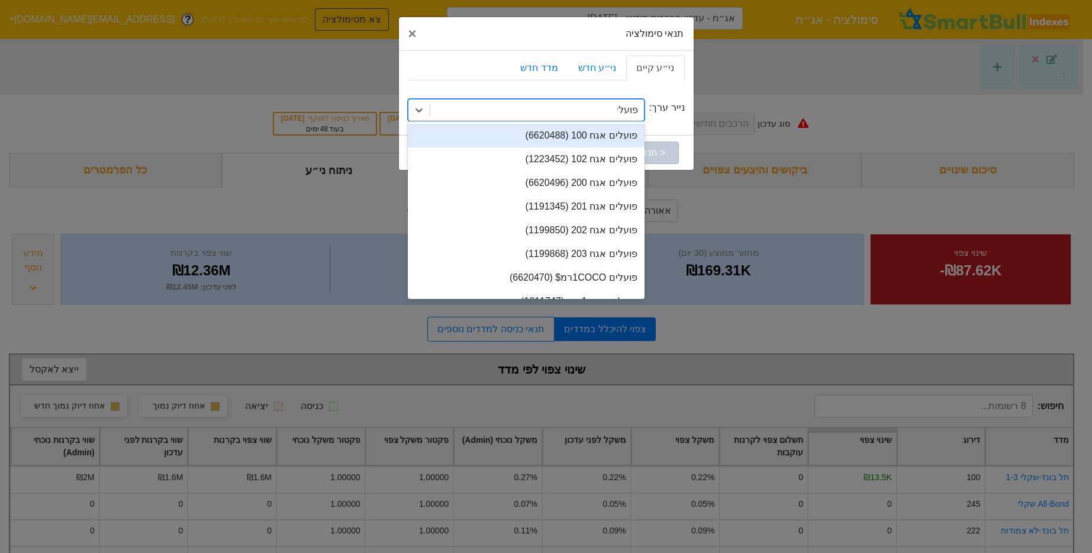
type input "פועלים"
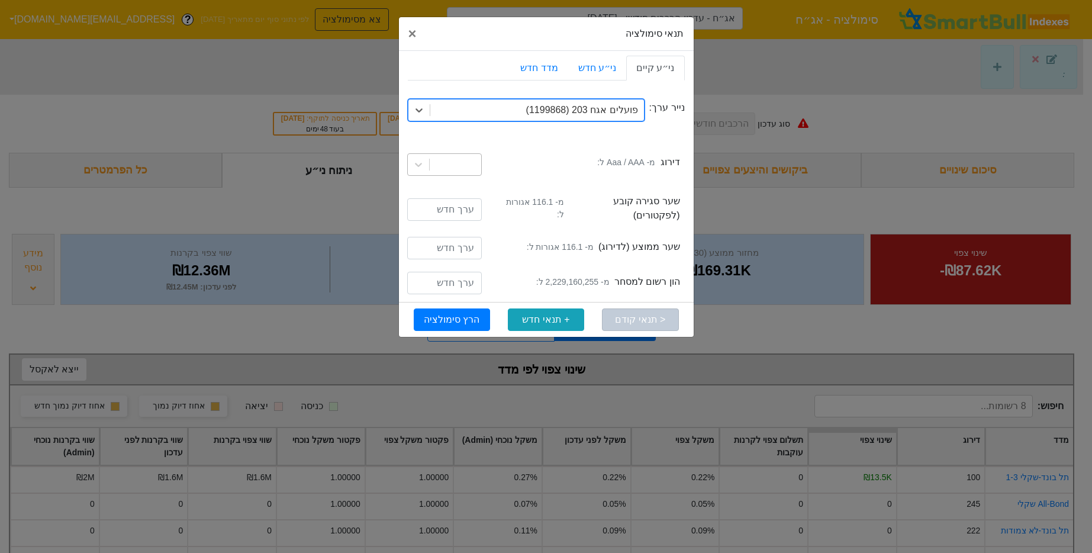
click at [468, 171] on div at bounding box center [455, 164] width 51 height 21
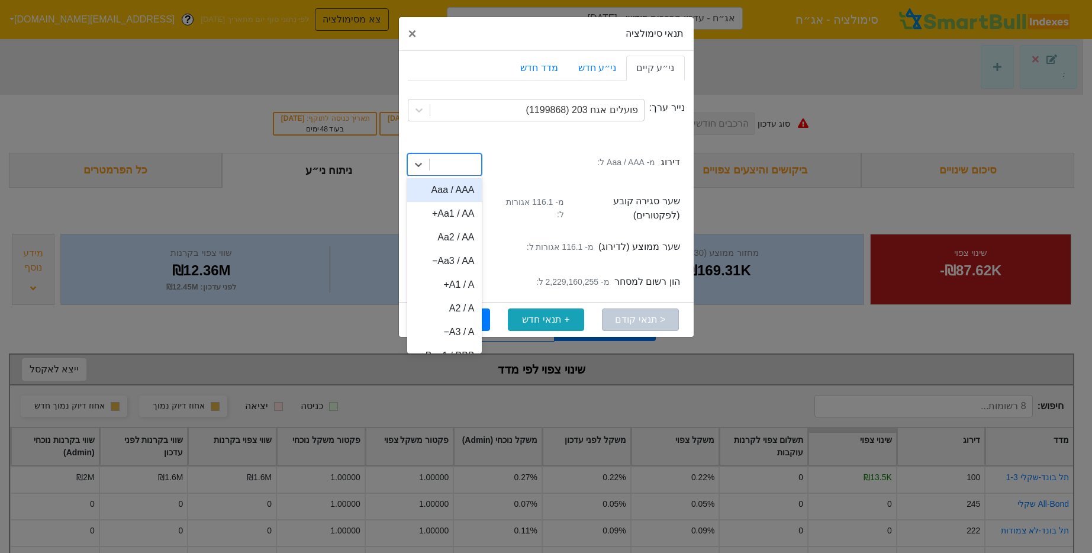
click at [466, 194] on div "Aaa / AAA" at bounding box center [444, 190] width 75 height 24
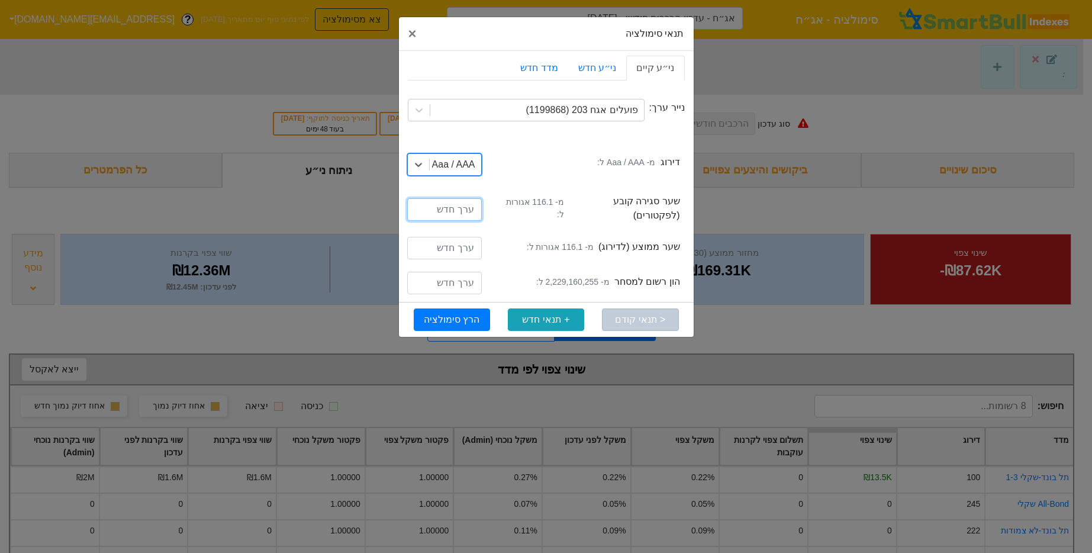
click at [460, 205] on input "number" at bounding box center [444, 209] width 75 height 22
type input "116.1"
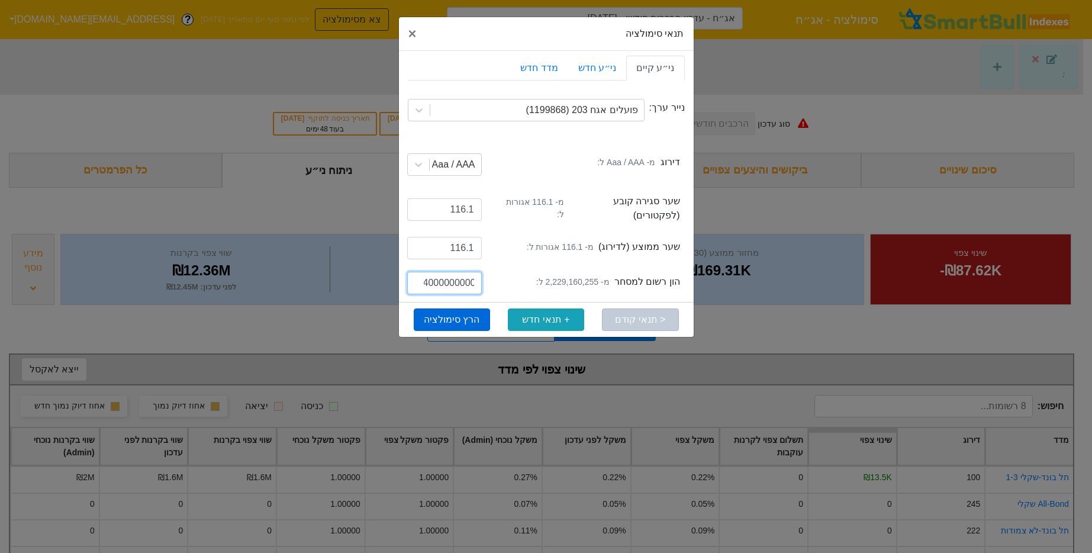
type input "4000000000"
click at [482, 310] on button "הרץ סימולציה" at bounding box center [452, 319] width 76 height 22
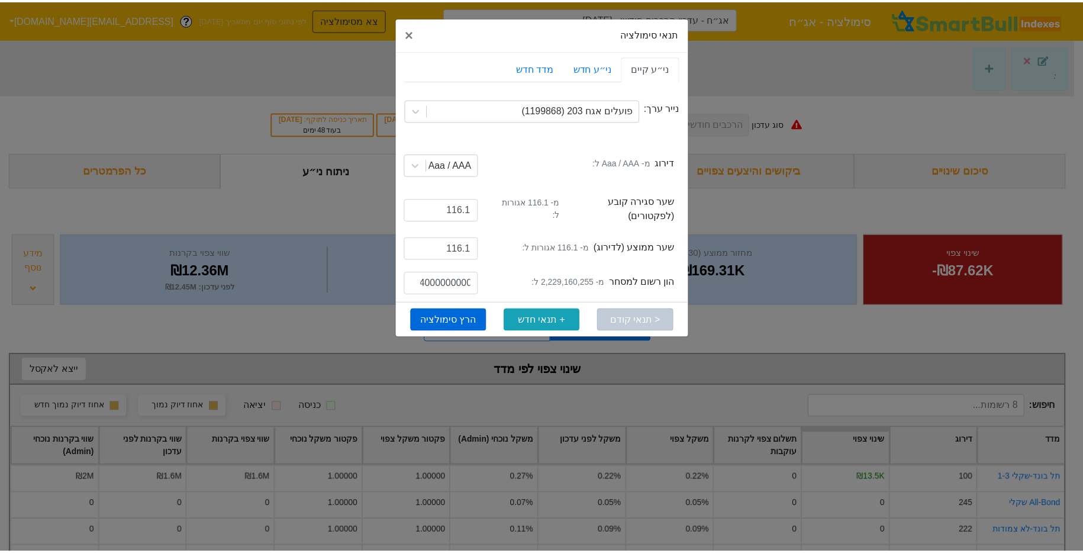
scroll to position [0, 0]
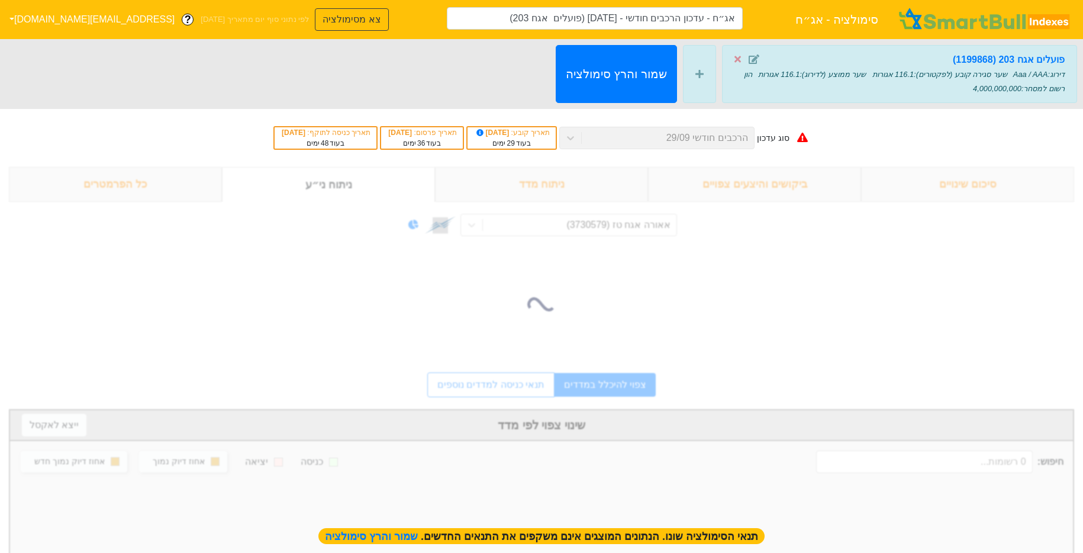
type input "אג״ח - עדכון הרכבים חודשי - [DATE] (פועלים אגח 203)"
